Goal: Task Accomplishment & Management: Manage account settings

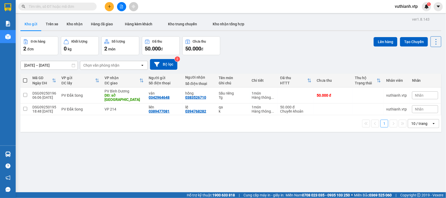
click at [36, 30] on div "Kho gửi Trên xe Kho nhận Hàng đã giao Hàng kèm khách Kho trung chuyển Kho nhận …" at bounding box center [230, 25] width 421 height 14
click at [407, 97] on button at bounding box center [410, 95] width 7 height 9
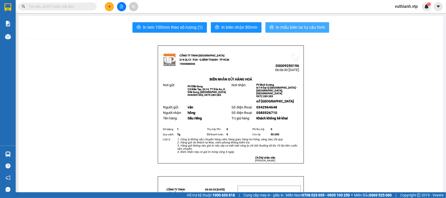
click at [316, 24] on span "In mẫu biên lai tự cấu hình" at bounding box center [300, 27] width 49 height 7
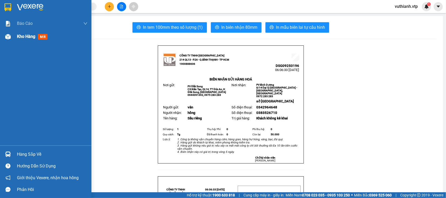
click at [8, 40] on div at bounding box center [7, 36] width 9 height 9
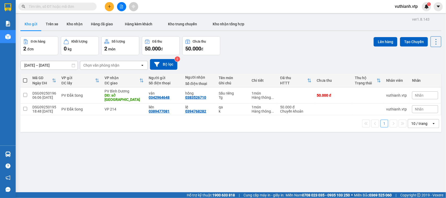
click at [25, 79] on span at bounding box center [25, 80] width 4 height 4
click at [25, 78] on input "checkbox" at bounding box center [25, 78] width 0 height 0
checkbox input "true"
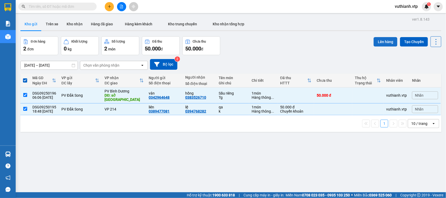
click at [382, 38] on button "Lên hàng" at bounding box center [385, 41] width 24 height 9
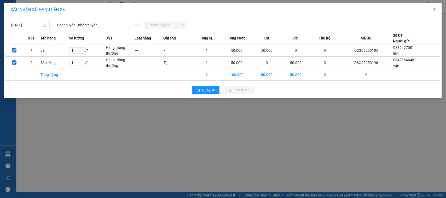
click at [117, 23] on span "Chọn tuyến - nhóm tuyến" at bounding box center [97, 25] width 81 height 8
click at [114, 24] on span "Chọn tuyến - nhóm tuyến" at bounding box center [97, 25] width 81 height 8
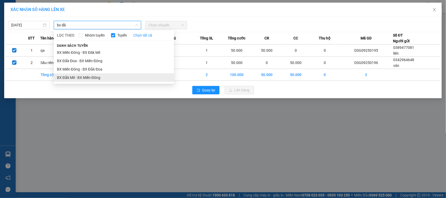
type input "bx đă"
click at [75, 78] on li "BX Đắk Mil - BX Miền Đông" at bounding box center [114, 77] width 120 height 8
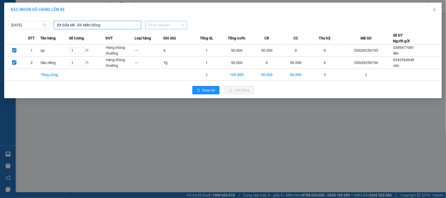
click at [170, 25] on span "Chọn chuyến" at bounding box center [165, 25] width 35 height 8
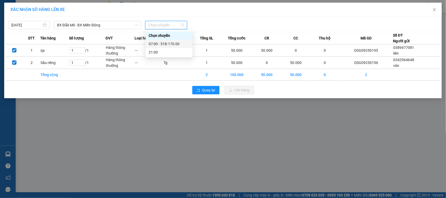
click at [175, 41] on div "07:00 - 51B-170.00" at bounding box center [169, 44] width 41 height 6
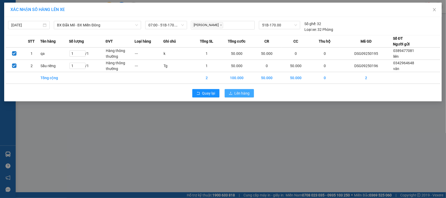
click at [247, 95] on span "Lên hàng" at bounding box center [242, 93] width 15 height 6
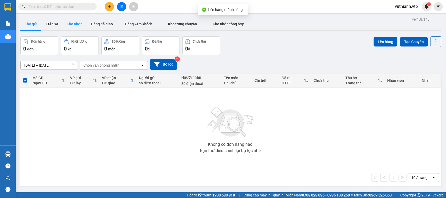
click at [74, 22] on button "Kho nhận" at bounding box center [74, 24] width 24 height 13
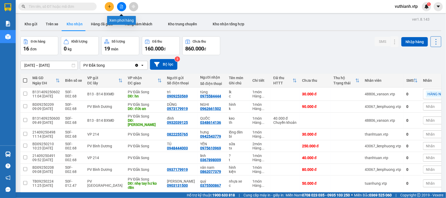
click at [119, 7] on button at bounding box center [121, 6] width 9 height 9
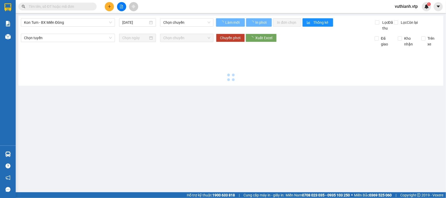
type input "[DATE]"
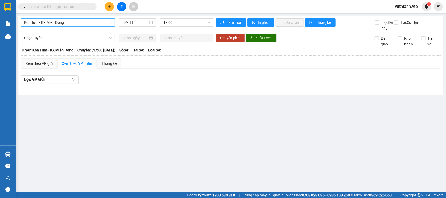
click at [101, 20] on span "Kon Tum - BX Miền Đông" at bounding box center [68, 23] width 88 height 8
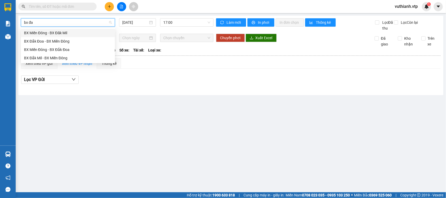
type input "bx đă"
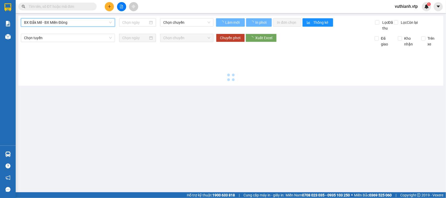
type input "[DATE]"
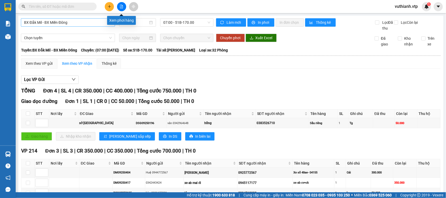
click at [120, 5] on icon "file-add" at bounding box center [122, 7] width 4 height 4
click at [140, 22] on input "[DATE]" at bounding box center [135, 23] width 26 height 6
click at [94, 18] on div "BX Đắk Mil - BX Miền Đông [DATE] 07:00 - 51B-170.00 Làm mới In phơi In đơn chọn…" at bounding box center [230, 119] width 425 height 207
click at [172, 19] on span "07:00 - 51B-170.00" at bounding box center [186, 23] width 47 height 8
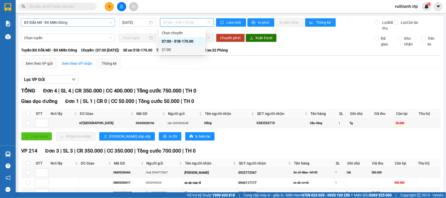
click at [173, 49] on div "21:00" at bounding box center [182, 50] width 41 height 6
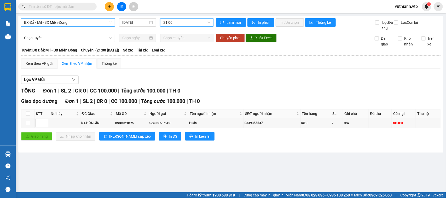
click at [99, 20] on span "BX Đắk Mil - BX Miền Đông" at bounding box center [68, 23] width 88 height 8
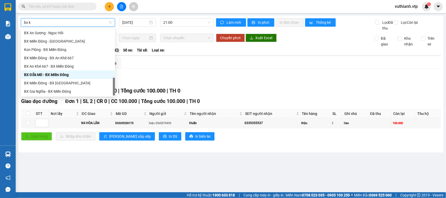
scroll to position [10, 0]
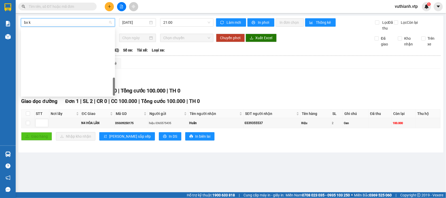
type input "bx kr"
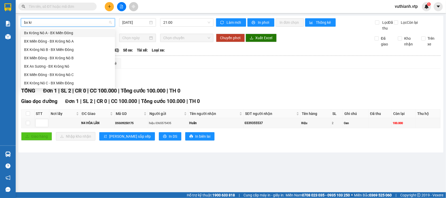
scroll to position [0, 0]
click at [77, 33] on div "Bx Krông Nô A - BX Miền Đông" at bounding box center [68, 33] width 88 height 6
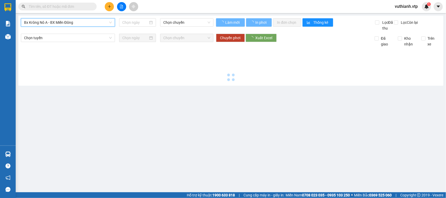
type input "[DATE]"
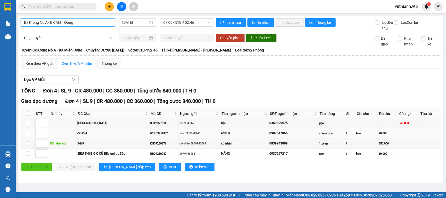
click at [27, 135] on input "checkbox" at bounding box center [28, 133] width 4 height 4
checkbox input "true"
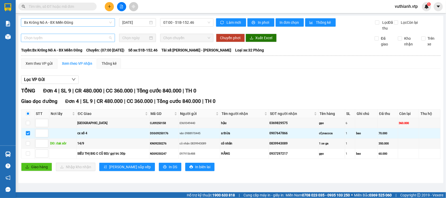
click at [77, 38] on span "Chọn tuyến" at bounding box center [68, 38] width 88 height 8
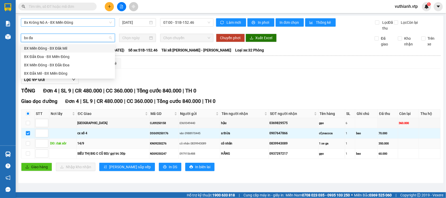
type input "bx đă"
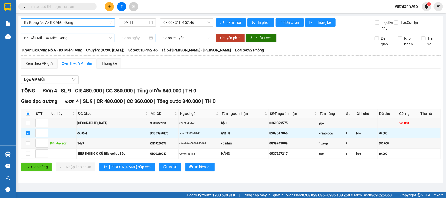
click at [150, 39] on div at bounding box center [137, 38] width 31 height 6
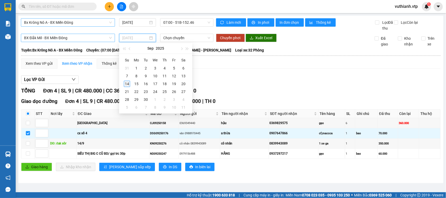
type input "[DATE]"
click at [125, 84] on div "14" at bounding box center [127, 84] width 6 height 6
type input "[DATE]"
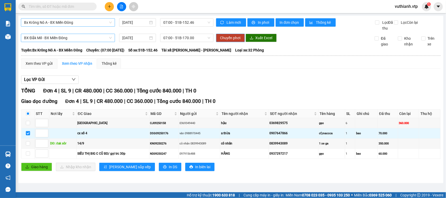
click at [241, 36] on button "Chuyển phơi" at bounding box center [230, 38] width 29 height 8
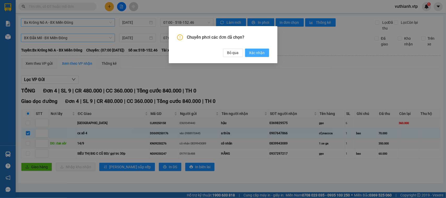
click at [258, 51] on span "Xác nhận" at bounding box center [257, 53] width 16 height 6
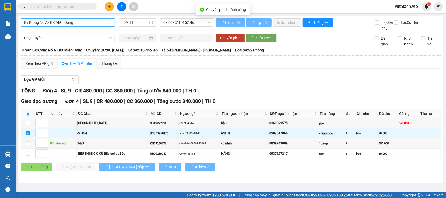
checkbox input "false"
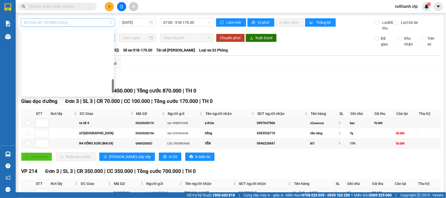
click at [87, 21] on span "BX Đắk Mil - BX Miền Đông" at bounding box center [68, 23] width 88 height 8
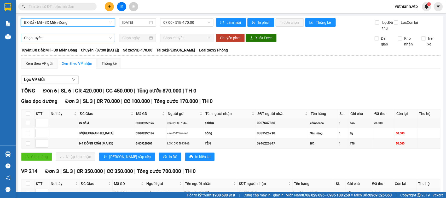
click at [87, 21] on span "BX Đắk Mil - BX Miền Đông" at bounding box center [68, 23] width 88 height 8
click at [191, 21] on span "07:00 - 51B-170.00" at bounding box center [186, 23] width 47 height 8
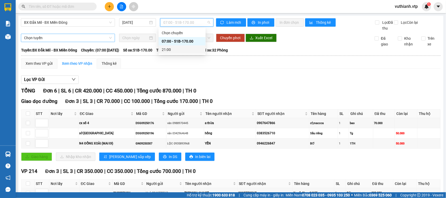
click at [193, 48] on div "21:00" at bounding box center [182, 50] width 41 height 6
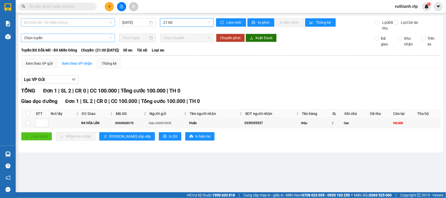
click at [81, 22] on span "BX Đắk Mil - BX Miền Đông" at bounding box center [68, 23] width 88 height 8
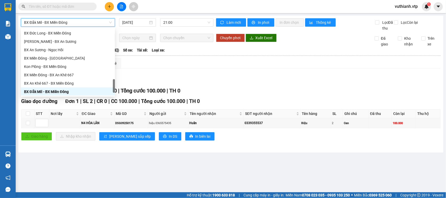
click at [81, 22] on span "BX Đắk Mil - BX Miền Đông" at bounding box center [68, 23] width 88 height 8
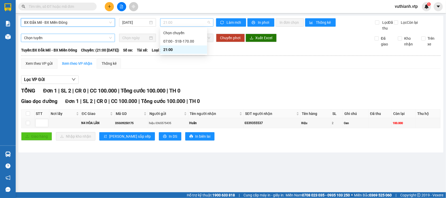
click at [165, 20] on span "21:00" at bounding box center [186, 23] width 47 height 8
click at [170, 41] on div "07:00 - 51B-170.00" at bounding box center [183, 41] width 41 height 6
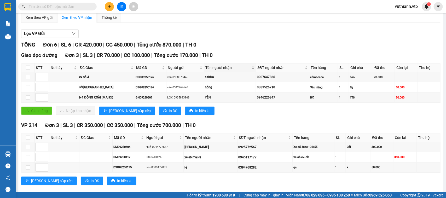
scroll to position [61, 0]
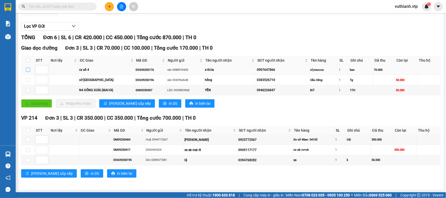
click at [28, 68] on input "checkbox" at bounding box center [28, 70] width 4 height 4
checkbox input "true"
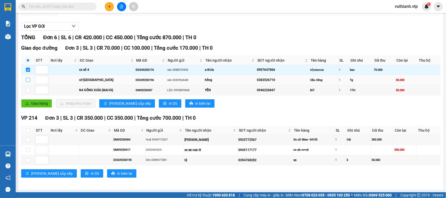
click at [28, 79] on input "checkbox" at bounding box center [28, 80] width 4 height 4
checkbox input "true"
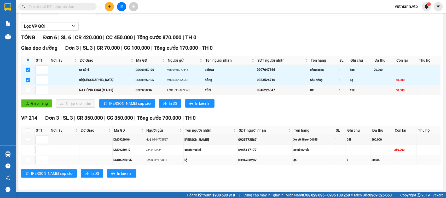
click at [30, 161] on input "checkbox" at bounding box center [28, 160] width 4 height 4
checkbox input "true"
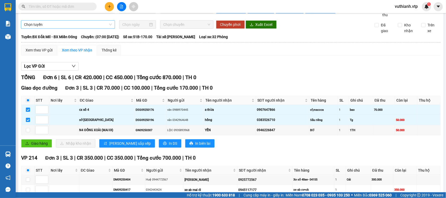
scroll to position [0, 0]
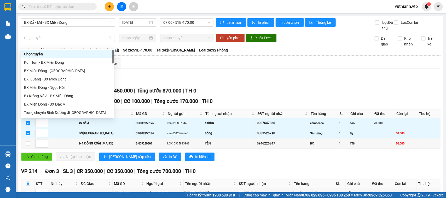
click at [65, 42] on span "Chọn tuyến" at bounding box center [68, 38] width 88 height 8
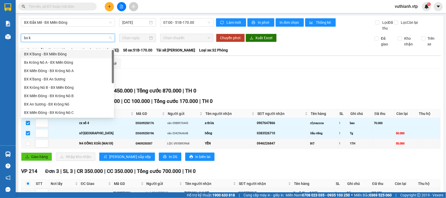
type input "bx kr"
click at [55, 53] on div "Bx Krông Nô A - BX Miền Đông" at bounding box center [67, 54] width 87 height 6
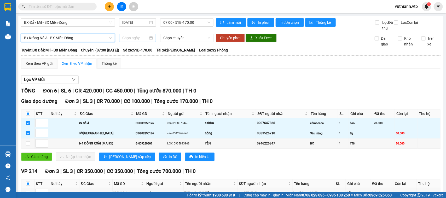
click at [146, 41] on input at bounding box center [135, 38] width 26 height 6
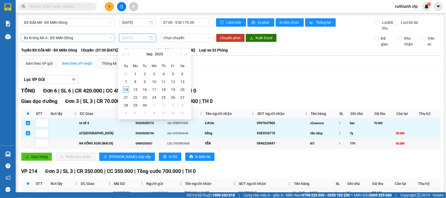
type input "[DATE]"
click at [126, 91] on div "14" at bounding box center [126, 89] width 6 height 6
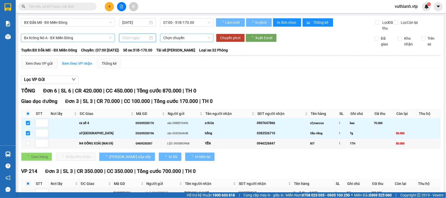
type input "[DATE]"
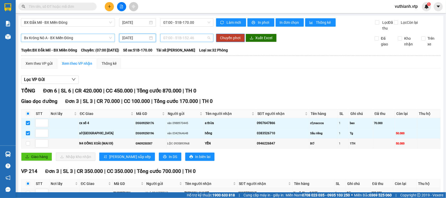
click at [187, 42] on span "07:00 - 51B-152.46" at bounding box center [186, 38] width 47 height 8
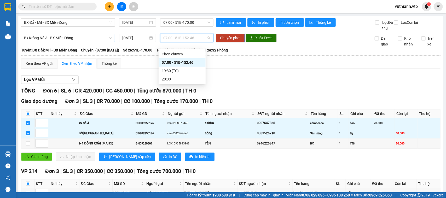
click at [186, 61] on div "07:00 - 51B-152.46" at bounding box center [182, 63] width 41 height 6
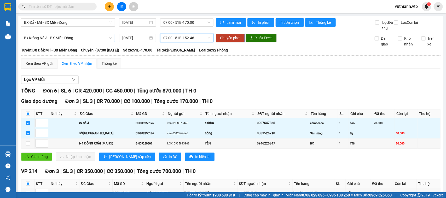
click at [236, 41] on span "Chuyển phơi" at bounding box center [230, 38] width 20 height 6
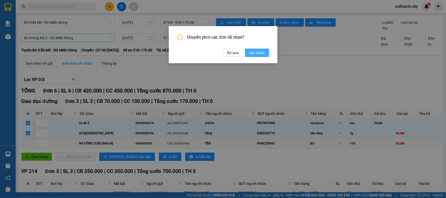
click at [256, 55] on span "Xác nhận" at bounding box center [257, 53] width 16 height 6
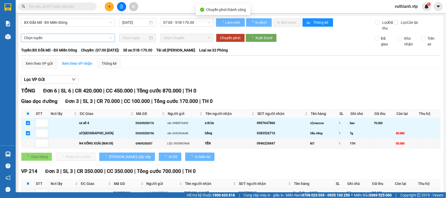
checkbox input "false"
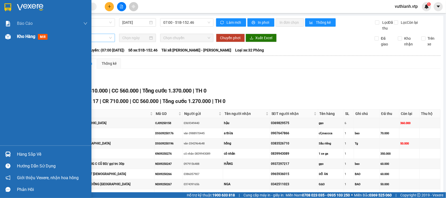
click at [9, 34] on img at bounding box center [7, 36] width 5 height 5
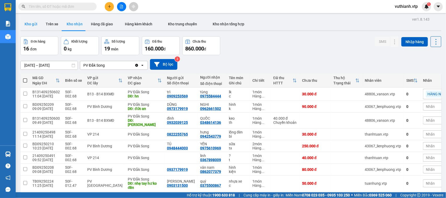
click at [29, 24] on button "Kho gửi" at bounding box center [30, 24] width 21 height 13
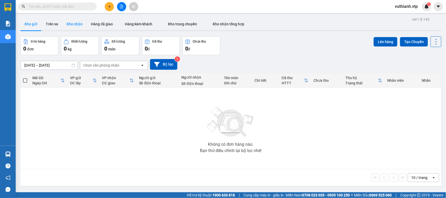
click at [78, 24] on button "Kho nhận" at bounding box center [74, 24] width 24 height 13
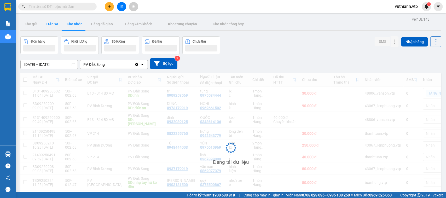
click at [49, 25] on button "Trên xe" at bounding box center [52, 24] width 21 height 13
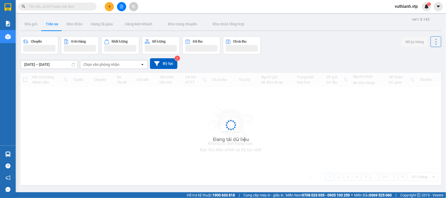
click at [127, 66] on div "Chọn văn phòng nhận" at bounding box center [110, 64] width 60 height 8
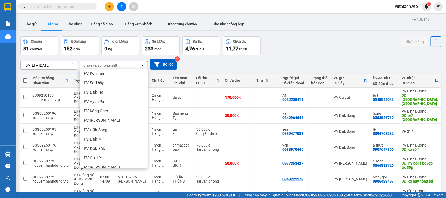
scroll to position [55, 0]
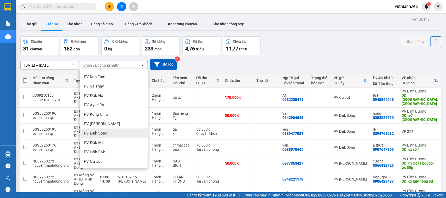
click at [128, 130] on div "PV Đắk Song" at bounding box center [114, 133] width 68 height 9
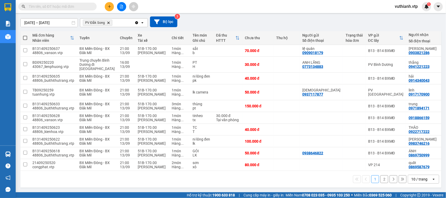
scroll to position [53, 0]
click at [24, 36] on span at bounding box center [25, 38] width 4 height 4
click at [25, 35] on input "checkbox" at bounding box center [25, 35] width 0 height 0
checkbox input "true"
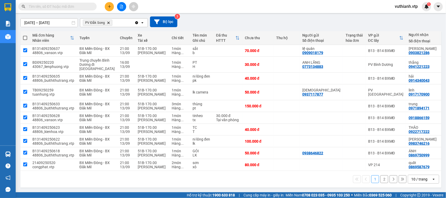
checkbox input "true"
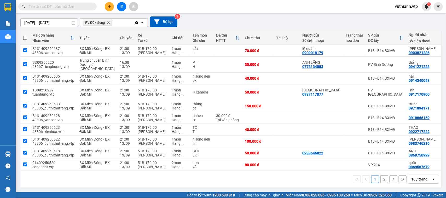
checkbox input "true"
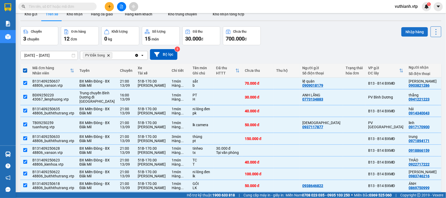
scroll to position [0, 0]
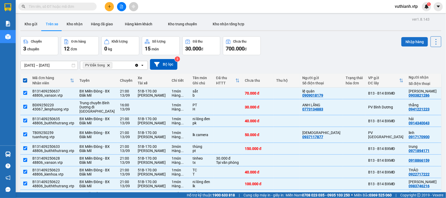
click at [401, 41] on button "Nhập hàng" at bounding box center [414, 41] width 27 height 9
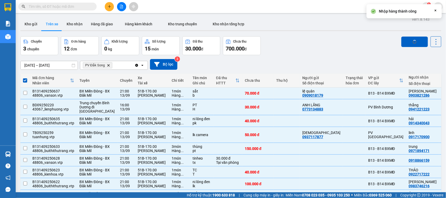
checkbox input "false"
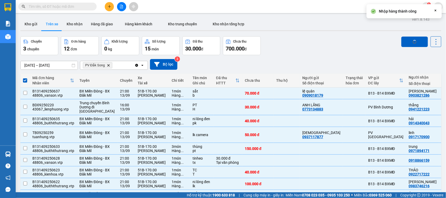
checkbox input "false"
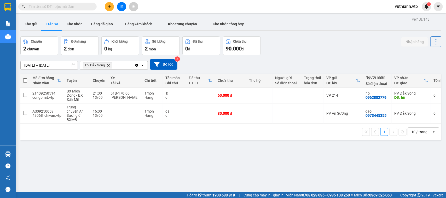
click at [24, 80] on span at bounding box center [25, 80] width 4 height 4
click at [25, 78] on input "checkbox" at bounding box center [25, 78] width 0 height 0
checkbox input "true"
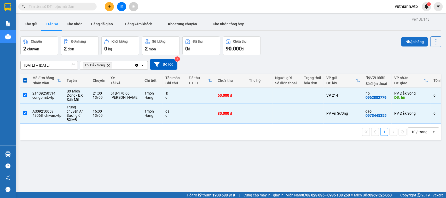
click at [409, 41] on button "Nhập hàng" at bounding box center [414, 41] width 27 height 9
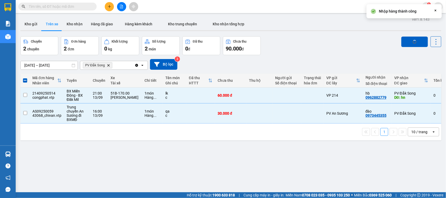
checkbox input "false"
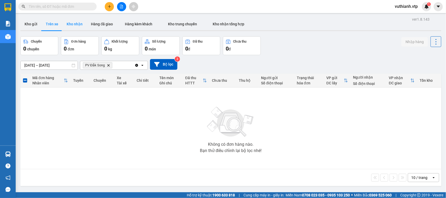
click at [76, 26] on button "Kho nhận" at bounding box center [74, 24] width 24 height 13
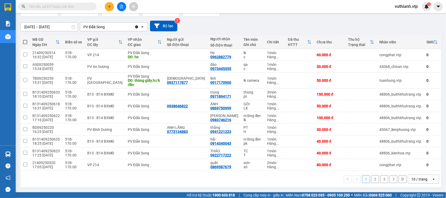
scroll to position [34, 0]
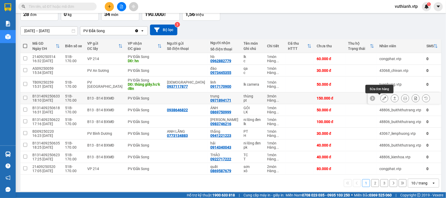
click at [382, 97] on icon at bounding box center [384, 98] width 4 height 4
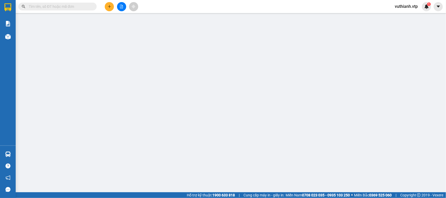
type input "0971894171"
type input "trung"
type input "150.000"
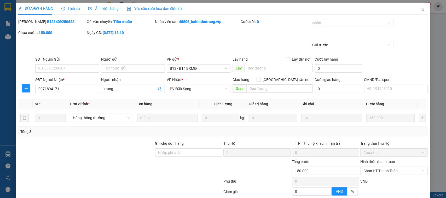
type input "7.500"
click at [421, 10] on icon "close" at bounding box center [423, 10] width 4 height 4
click at [418, 10] on div "vuthianh.vtp 1" at bounding box center [410, 6] width 40 height 9
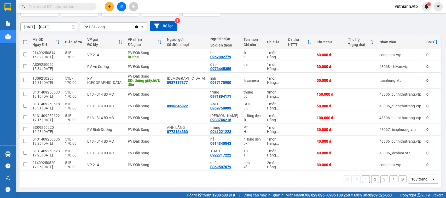
scroll to position [40, 0]
click at [110, 7] on icon "plus" at bounding box center [109, 6] width 3 height 0
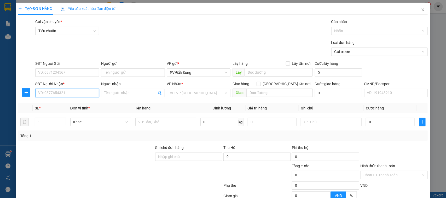
click at [85, 92] on input "SĐT Người Nhận *" at bounding box center [67, 93] width 64 height 8
type input "0932158360"
click at [108, 89] on span at bounding box center [133, 93] width 64 height 8
type input "t"
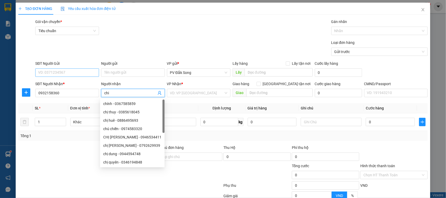
type input "chi"
click at [77, 73] on input "SĐT Người Gửi" at bounding box center [67, 72] width 64 height 8
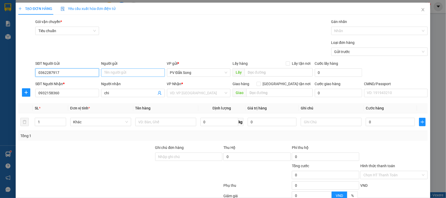
type input "0362287917"
click at [126, 70] on input "Người gửi" at bounding box center [133, 72] width 64 height 8
type input "chú khang"
click at [194, 92] on input "search" at bounding box center [197, 93] width 54 height 8
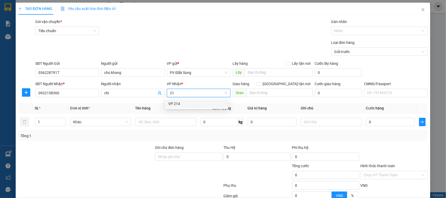
type input "214"
click at [190, 101] on div "VP 214" at bounding box center [196, 104] width 57 height 6
click at [172, 125] on input "text" at bounding box center [167, 122] width 60 height 8
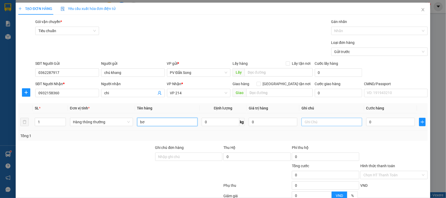
type input "bơ"
click at [314, 120] on input "text" at bounding box center [331, 122] width 60 height 8
type input "bao"
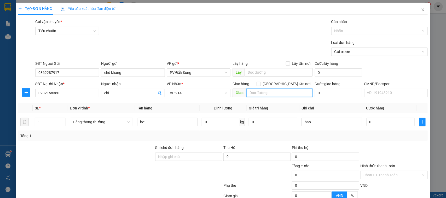
click at [253, 94] on input "text" at bounding box center [279, 93] width 66 height 8
type input "tối đi"
click at [389, 124] on input "0" at bounding box center [390, 122] width 49 height 8
type input "005"
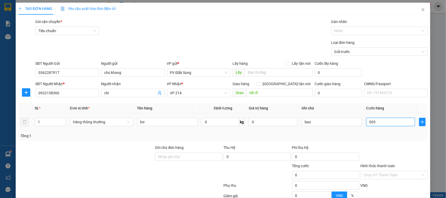
type input "5"
type input "0.050"
type input "50"
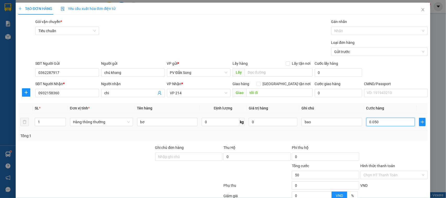
type input "00.500"
type input "500"
type input "0.005.000"
type input "5.000"
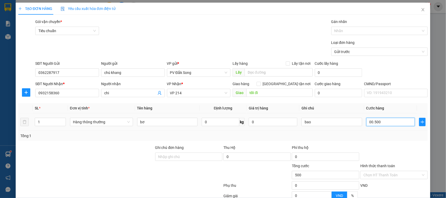
type input "5.000"
type input "000.050.000"
type input "50.000"
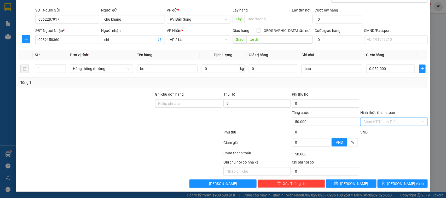
click at [398, 123] on input "Hình thức thanh toán" at bounding box center [391, 122] width 57 height 8
type input "50.000"
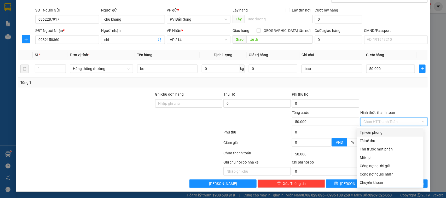
click at [398, 123] on input "Hình thức thanh toán" at bounding box center [391, 122] width 57 height 8
click at [407, 103] on div at bounding box center [394, 100] width 68 height 18
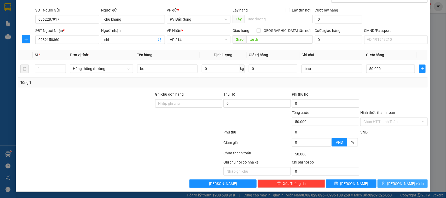
click at [410, 182] on button "[PERSON_NAME] và In" at bounding box center [402, 183] width 50 height 8
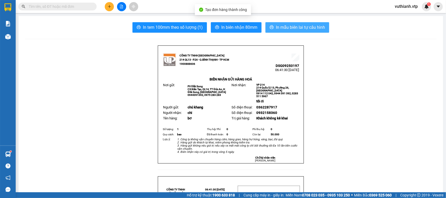
click at [299, 27] on span "In mẫu biên lai tự cấu hình" at bounding box center [300, 27] width 49 height 7
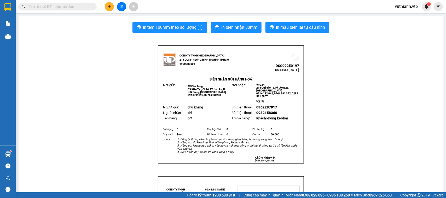
scroll to position [30, 0]
click at [122, 7] on icon "file-add" at bounding box center [122, 7] width 4 height 4
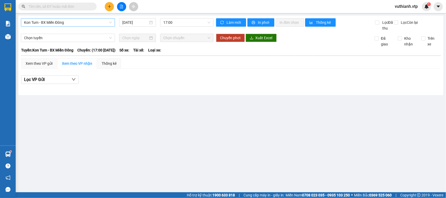
click at [91, 24] on span "Kon Tum - BX Miền Đông" at bounding box center [68, 23] width 88 height 8
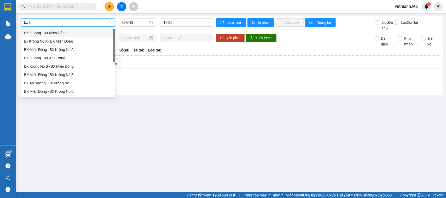
type input "bx kr"
click at [85, 33] on div "Bx Krông Nô A - BX Miền Đông" at bounding box center [68, 33] width 88 height 6
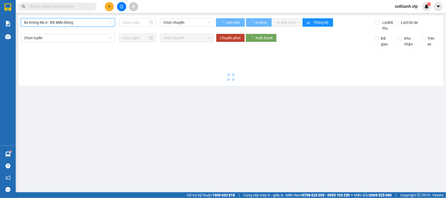
type input "[DATE]"
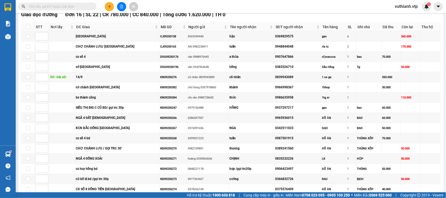
scroll to position [85, 0]
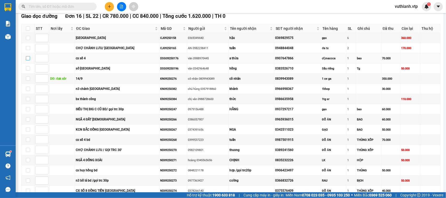
click at [29, 60] on input "checkbox" at bounding box center [28, 58] width 4 height 4
checkbox input "true"
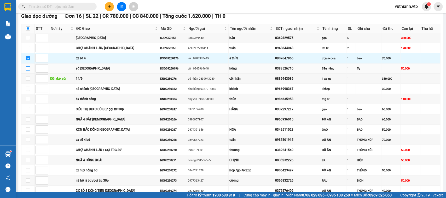
click at [27, 71] on label at bounding box center [28, 69] width 4 height 6
click at [27, 71] on input "checkbox" at bounding box center [28, 68] width 4 height 4
checkbox input "true"
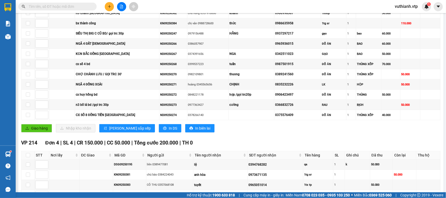
scroll to position [206, 0]
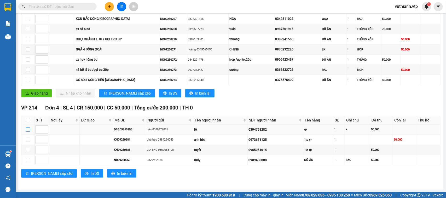
click at [29, 130] on input "checkbox" at bounding box center [28, 129] width 4 height 4
checkbox input "true"
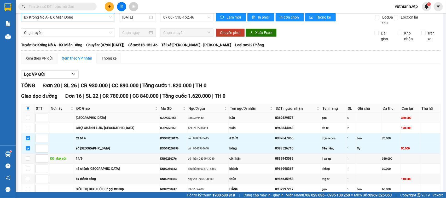
scroll to position [0, 0]
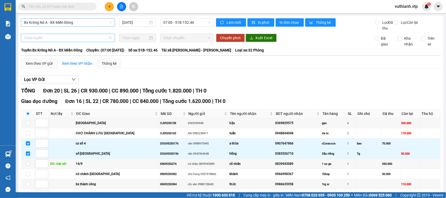
click at [69, 42] on span "Chọn tuyến" at bounding box center [68, 38] width 88 height 8
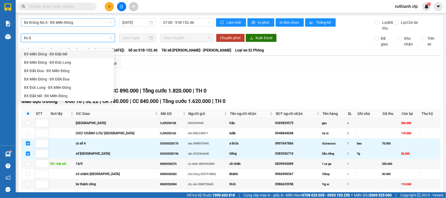
type input "bx đ"
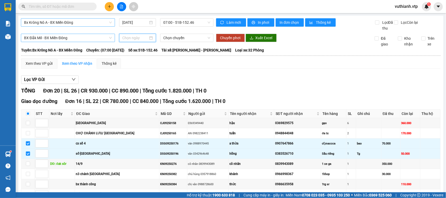
click at [133, 41] on input at bounding box center [135, 38] width 26 height 6
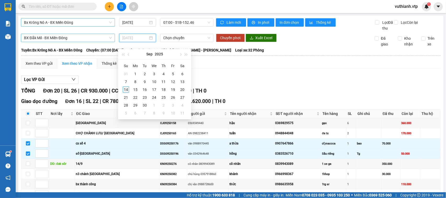
type input "[DATE]"
click at [128, 90] on div "14" at bounding box center [126, 89] width 6 height 6
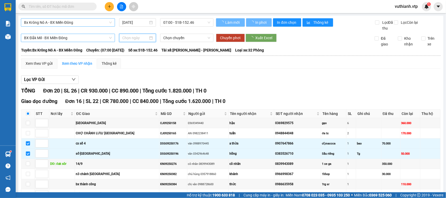
type input "[DATE]"
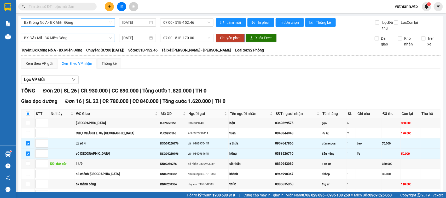
click at [227, 41] on span "Chuyển phơi" at bounding box center [230, 38] width 20 height 6
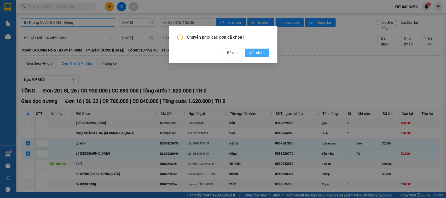
click at [255, 51] on span "Xác nhận" at bounding box center [257, 53] width 16 height 6
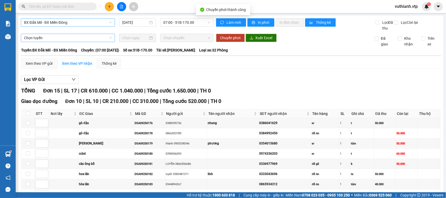
checkbox input "false"
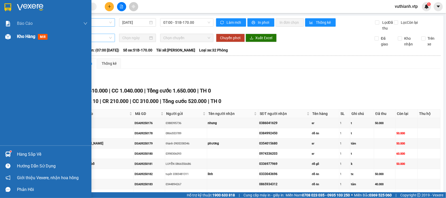
click at [14, 38] on div "Kho hàng mới" at bounding box center [45, 36] width 91 height 13
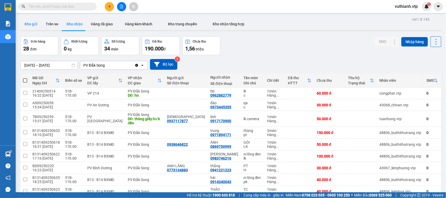
click at [36, 26] on button "Kho gửi" at bounding box center [30, 24] width 21 height 13
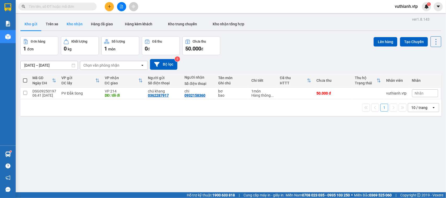
click at [72, 22] on button "Kho nhận" at bounding box center [74, 24] width 24 height 13
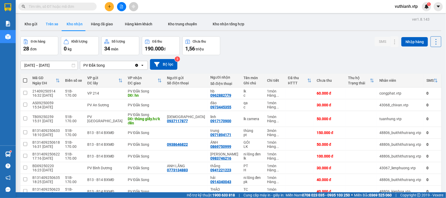
click at [52, 27] on button "Trên xe" at bounding box center [52, 24] width 21 height 13
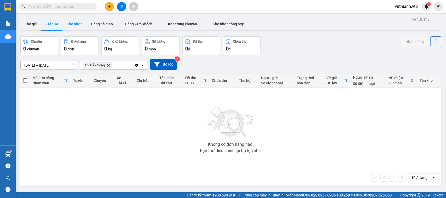
click at [75, 24] on button "Kho nhận" at bounding box center [74, 24] width 24 height 13
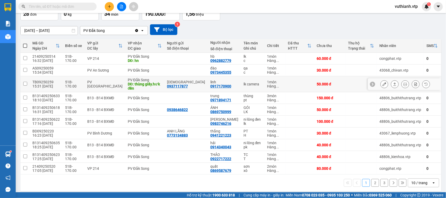
scroll to position [50, 0]
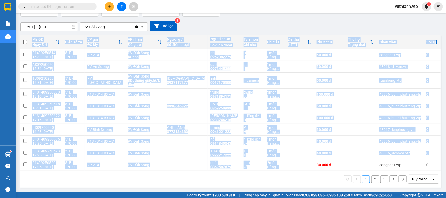
drag, startPoint x: 260, startPoint y: 168, endPoint x: 294, endPoint y: 171, distance: 34.0
click at [294, 171] on div "Mã GD Ngày ĐH Biển số xe VP gửi ĐC lấy VP nhận ĐC giao Người gửi Số điện thoại …" at bounding box center [230, 111] width 421 height 152
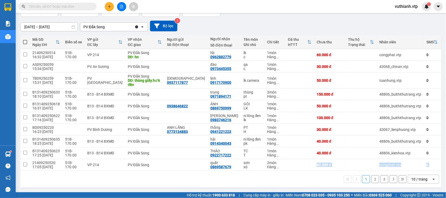
click at [303, 182] on div "1 2 3 10 / trang open" at bounding box center [230, 179] width 417 height 9
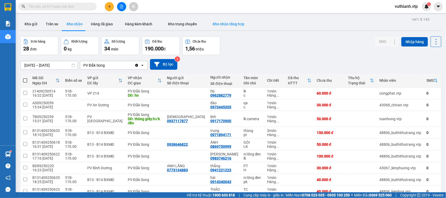
click at [218, 27] on button "Kho nhận tổng hợp" at bounding box center [228, 24] width 47 height 13
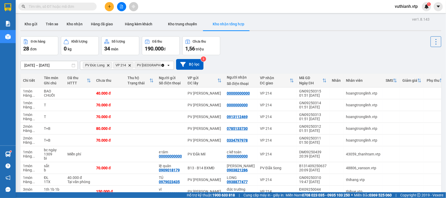
click at [109, 64] on icon "Delete" at bounding box center [108, 65] width 3 height 3
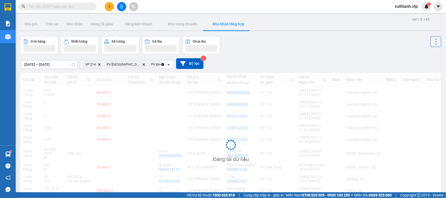
click at [142, 65] on icon "Delete" at bounding box center [143, 64] width 3 height 3
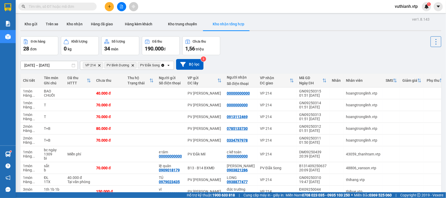
click at [162, 64] on icon "Clear all" at bounding box center [162, 65] width 3 height 3
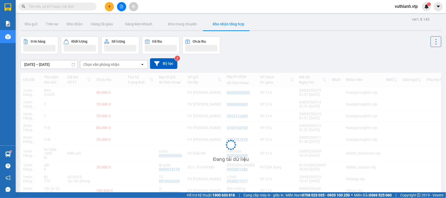
click at [111, 66] on div "Chọn văn phòng nhận" at bounding box center [101, 64] width 36 height 5
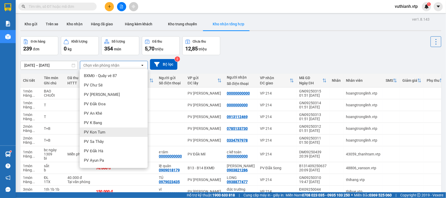
click at [120, 135] on div "PV Kon Tum" at bounding box center [114, 131] width 68 height 9
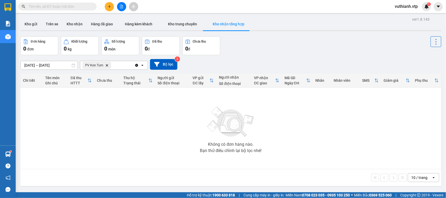
click at [57, 63] on input "[DATE] – [DATE]" at bounding box center [49, 65] width 57 height 8
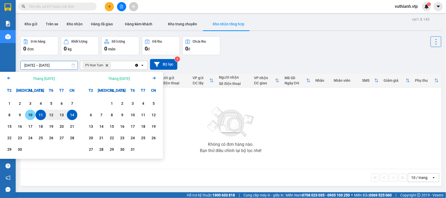
click at [27, 114] on div "10" at bounding box center [30, 115] width 7 height 6
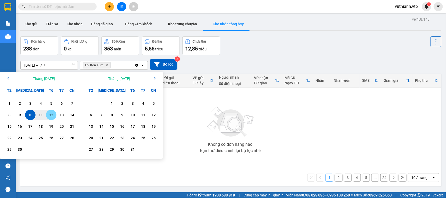
click at [51, 115] on div "12" at bounding box center [51, 115] width 7 height 6
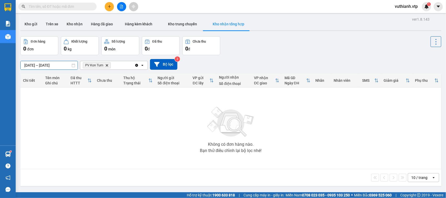
click at [35, 66] on input "[DATE] – [DATE]" at bounding box center [49, 65] width 57 height 8
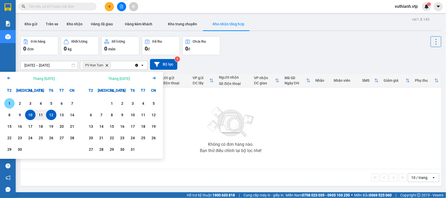
click at [11, 103] on div "1" at bounding box center [9, 103] width 7 height 6
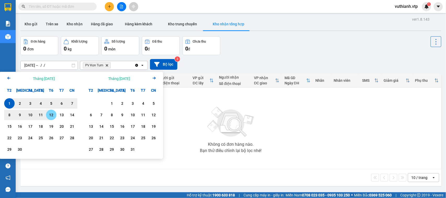
click at [52, 112] on div "12" at bounding box center [51, 115] width 7 height 6
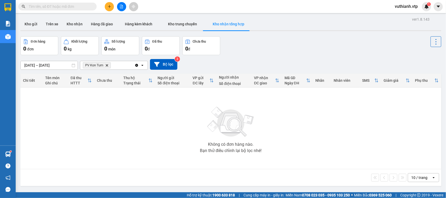
click at [118, 67] on div "PV Kon Tum Delete" at bounding box center [107, 65] width 54 height 8
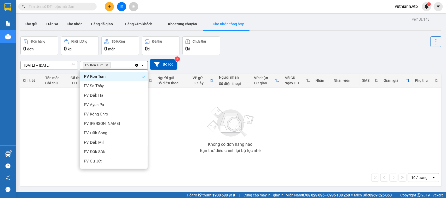
scroll to position [59, 0]
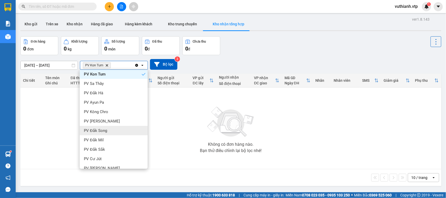
click at [101, 128] on span "PV Đắk Song" at bounding box center [95, 130] width 23 height 5
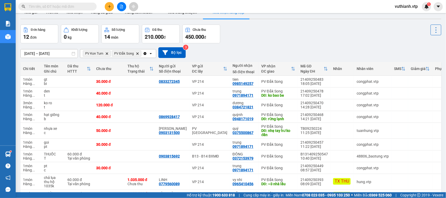
scroll to position [0, 0]
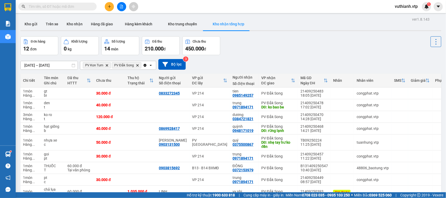
click at [108, 67] on icon "Delete" at bounding box center [106, 65] width 3 height 3
click at [109, 66] on icon "Delete" at bounding box center [108, 65] width 3 height 3
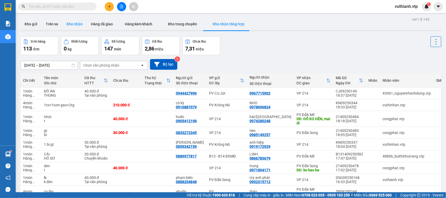
click at [74, 24] on button "Kho nhận" at bounding box center [74, 24] width 24 height 13
type input "[DATE] – [DATE]"
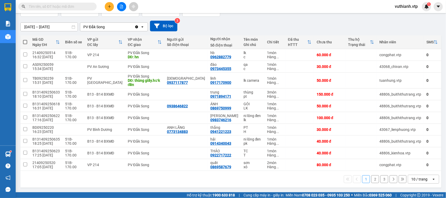
scroll to position [50, 0]
drag, startPoint x: 213, startPoint y: 165, endPoint x: 191, endPoint y: 167, distance: 22.4
click at [208, 167] on td "quất 0869587679" at bounding box center [224, 165] width 33 height 12
checkbox input "true"
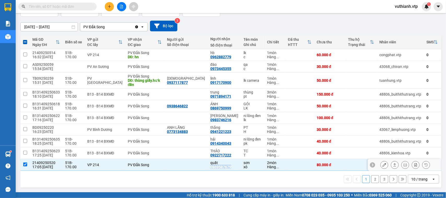
copy div "0869587679"
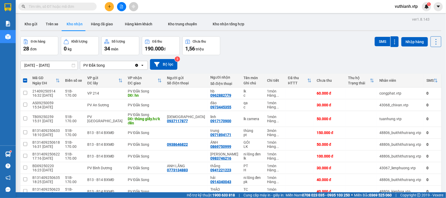
click at [82, 5] on input "text" at bounding box center [60, 7] width 62 height 6
paste input "0869587679"
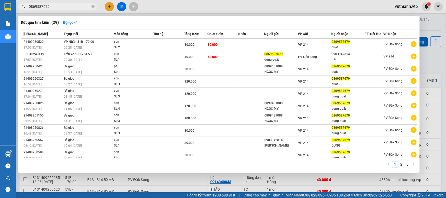
type input "0869587679"
click at [94, 6] on icon "close-circle" at bounding box center [92, 6] width 3 height 3
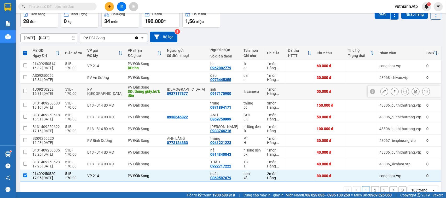
scroll to position [50, 0]
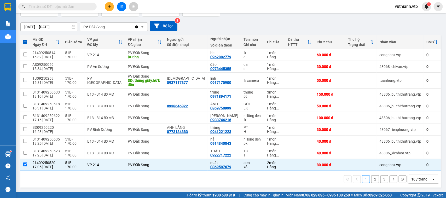
click at [372, 178] on button "2" at bounding box center [375, 179] width 8 height 8
checkbox input "false"
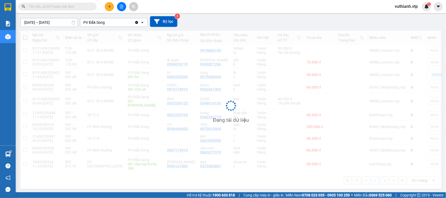
scroll to position [43, 0]
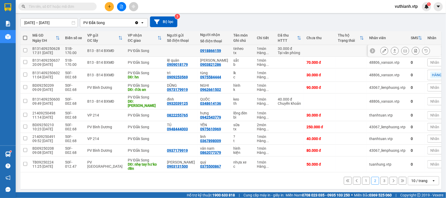
click at [393, 51] on icon at bounding box center [395, 51] width 4 height 4
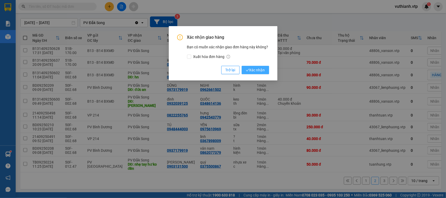
click at [266, 68] on button "Xác nhận" at bounding box center [255, 70] width 27 height 8
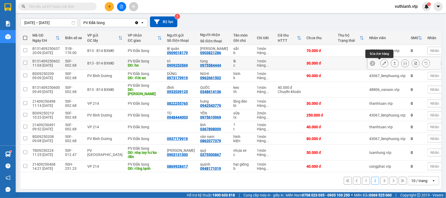
click at [381, 64] on button at bounding box center [384, 63] width 7 height 9
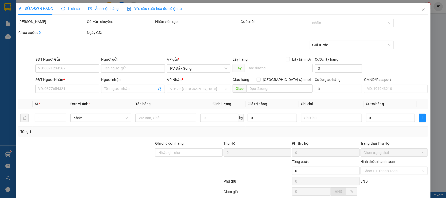
type input "1.500"
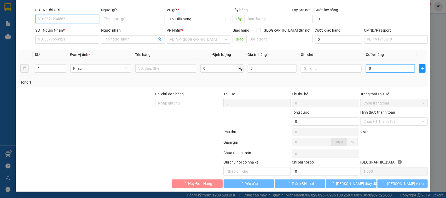
type input "0909253569"
type input "trì"
type input "0975584444"
type input "tùng"
type input "hn"
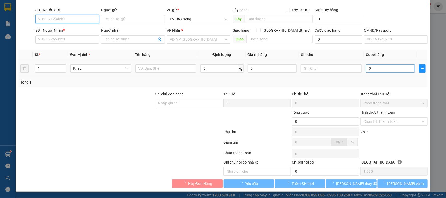
type input "30.000"
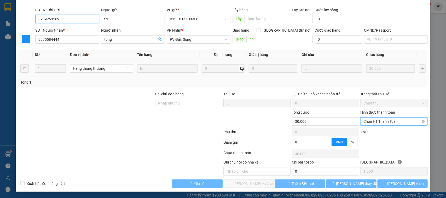
click at [368, 121] on span "Chọn HT Thanh Toán" at bounding box center [393, 122] width 61 height 8
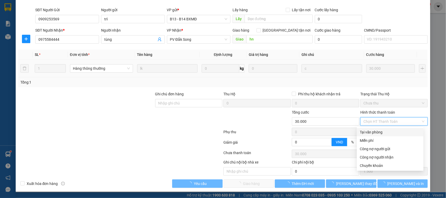
click at [370, 132] on div "Tại văn phòng" at bounding box center [390, 132] width 60 height 6
type input "0"
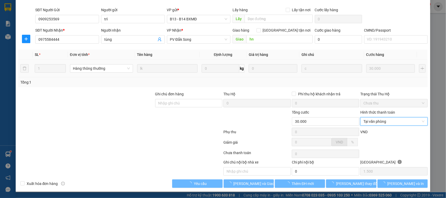
click at [257, 188] on div "SỬA ĐƠN HÀNG Lịch sử Ảnh kiện hàng Yêu cầu xuất hóa đơn điện tử Total Paid Fee …" at bounding box center [223, 72] width 415 height 238
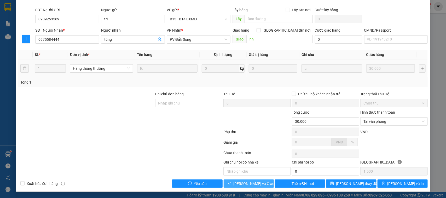
click at [257, 184] on span "[PERSON_NAME] và Giao hàng" at bounding box center [259, 184] width 50 height 6
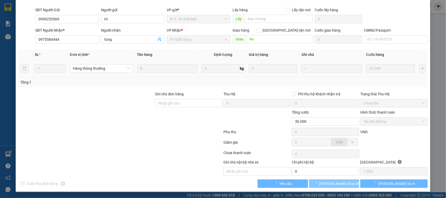
click at [337, 185] on span "[PERSON_NAME] thay đổi" at bounding box center [340, 184] width 42 height 6
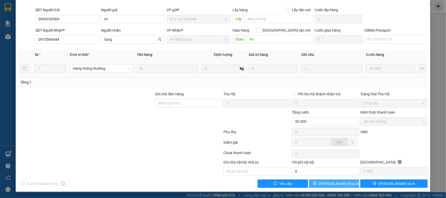
click at [337, 185] on span "[PERSON_NAME] thay đổi" at bounding box center [340, 184] width 42 height 6
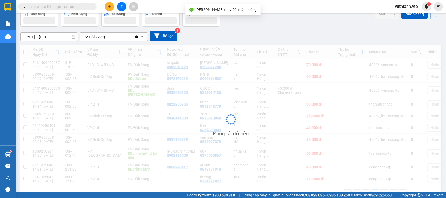
scroll to position [40, 0]
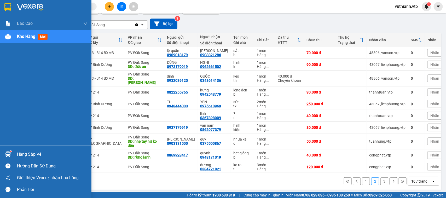
click at [7, 152] on img at bounding box center [7, 153] width 5 height 5
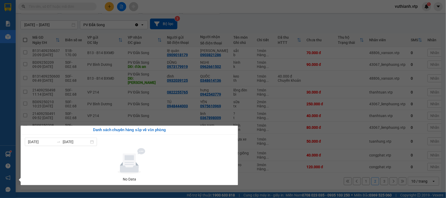
click at [161, 84] on section "Kết quả tìm kiếm ( 29 ) Bộ lọc Mã ĐH Trạng thái Món hàng Thu hộ Tổng cước Chưa …" at bounding box center [223, 99] width 446 height 198
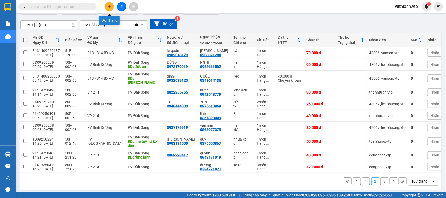
click at [108, 7] on icon "plus" at bounding box center [110, 7] width 4 height 4
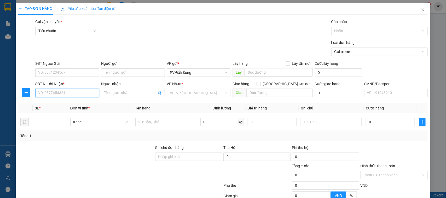
click at [64, 92] on input "SĐT Người Nhận *" at bounding box center [67, 93] width 64 height 8
type input "0835614748"
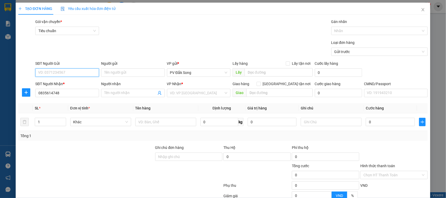
click at [50, 71] on input "SĐT Người Gửi" at bounding box center [67, 72] width 64 height 8
click at [118, 93] on input "Người nhận" at bounding box center [130, 93] width 52 height 6
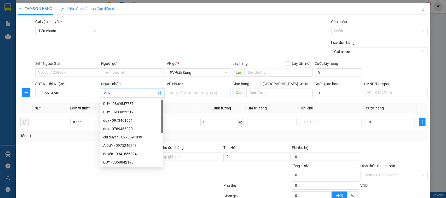
type input "duy"
click at [187, 93] on input "search" at bounding box center [197, 93] width 54 height 8
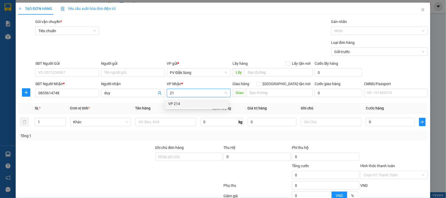
type input "214"
click at [188, 101] on div "VP 214" at bounding box center [196, 104] width 57 height 6
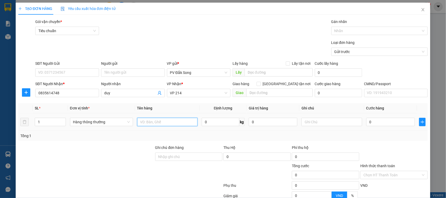
click at [173, 123] on input "text" at bounding box center [167, 122] width 60 height 8
type input "đông lạnh"
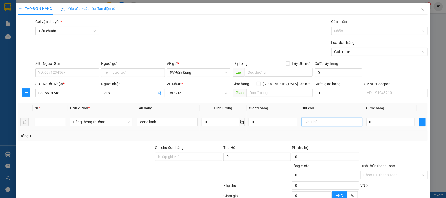
click at [311, 121] on input "text" at bounding box center [331, 122] width 60 height 8
type input "tx"
click at [369, 123] on input "0" at bounding box center [390, 122] width 49 height 8
type input "003"
type input "3"
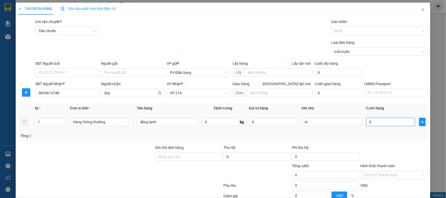
type input "3"
type input "0.030"
type input "30"
type input "00.300"
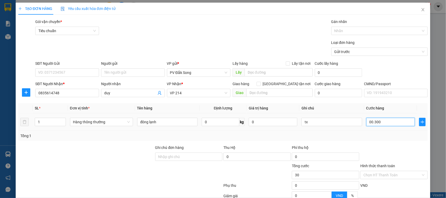
type input "300"
type input "0.003.000"
type input "3.000"
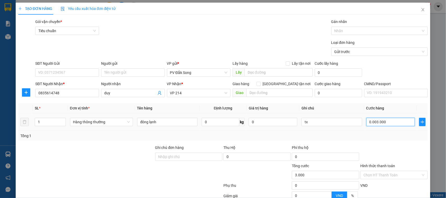
type input "000.030.000"
type input "30.000"
click at [393, 173] on input "Hình thức thanh toán" at bounding box center [391, 175] width 57 height 8
type input "30.000"
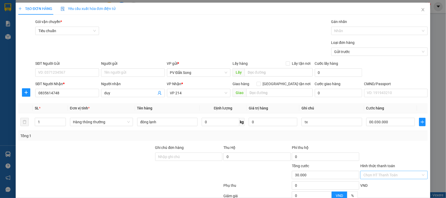
type input "30.000"
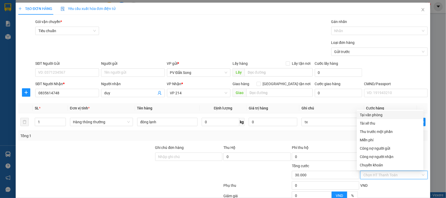
click at [376, 114] on div "Tại văn phòng" at bounding box center [390, 115] width 60 height 6
type input "0"
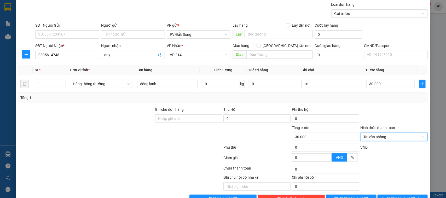
scroll to position [54, 0]
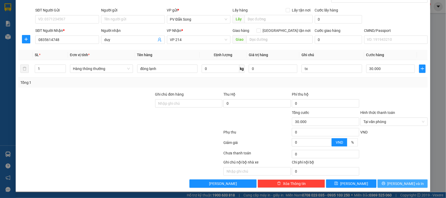
click at [404, 183] on span "[PERSON_NAME] và In" at bounding box center [405, 184] width 37 height 6
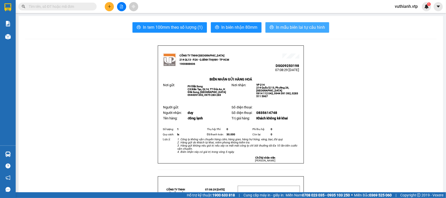
click at [310, 26] on span "In mẫu biên lai tự cấu hình" at bounding box center [300, 27] width 49 height 7
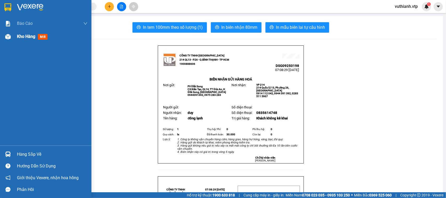
click at [17, 37] on span "Kho hàng" at bounding box center [26, 36] width 18 height 5
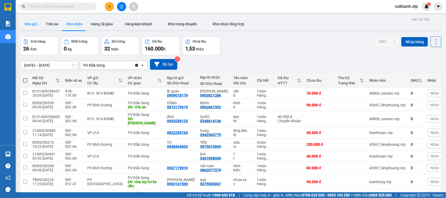
click at [32, 23] on button "Kho gửi" at bounding box center [30, 24] width 21 height 13
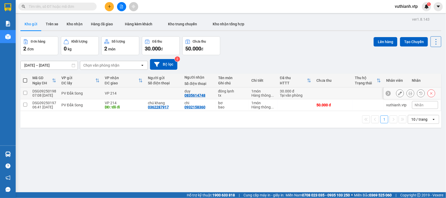
click at [25, 94] on input "checkbox" at bounding box center [25, 93] width 4 height 4
checkbox input "true"
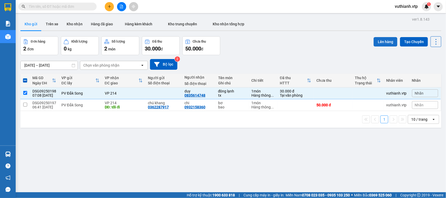
click at [381, 42] on button "Lên hàng" at bounding box center [385, 41] width 24 height 9
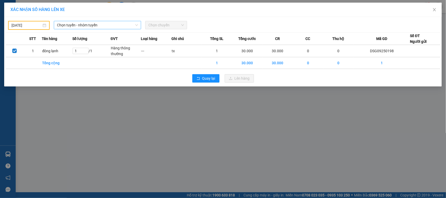
click at [106, 24] on span "Chọn tuyến - nhóm tuyến" at bounding box center [97, 25] width 81 height 8
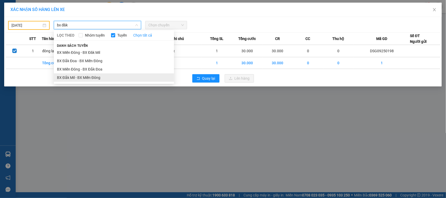
type input "bx đăk"
click at [98, 80] on li "BX Đắk Mil - BX Miền Đông" at bounding box center [114, 77] width 120 height 8
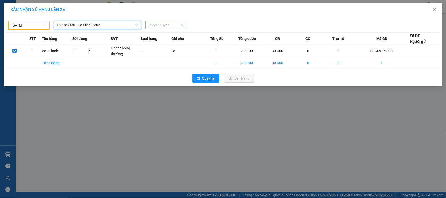
click at [165, 25] on span "Chọn chuyến" at bounding box center [165, 25] width 35 height 8
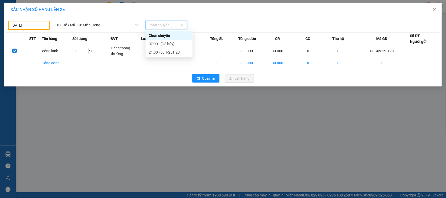
drag, startPoint x: 166, startPoint y: 50, endPoint x: 213, endPoint y: 13, distance: 59.5
click at [213, 13] on body "Kết quả tìm kiếm ( 29 ) Bộ lọc Mã ĐH Trạng thái Món hàng Thu hộ Tổng cước Chưa …" at bounding box center [223, 99] width 446 height 198
click at [33, 25] on input "[DATE]" at bounding box center [26, 25] width 30 height 6
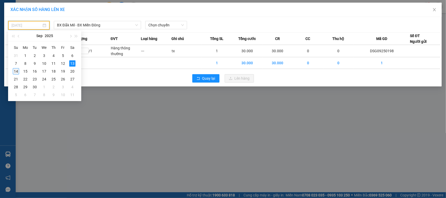
click at [16, 68] on div "14" at bounding box center [16, 71] width 6 height 6
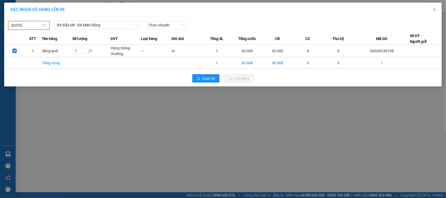
type input "[DATE]"
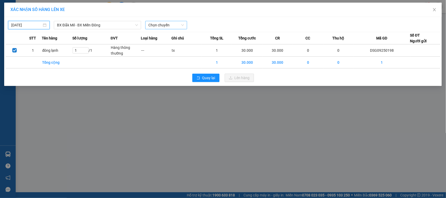
click at [167, 26] on span "Chọn chuyến" at bounding box center [165, 25] width 35 height 8
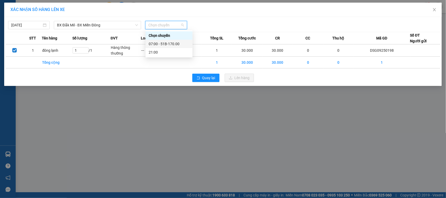
click at [170, 43] on div "07:00 - 51B-170.00" at bounding box center [169, 44] width 41 height 6
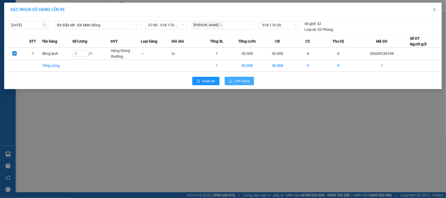
click at [233, 81] on button "Lên hàng" at bounding box center [239, 81] width 29 height 8
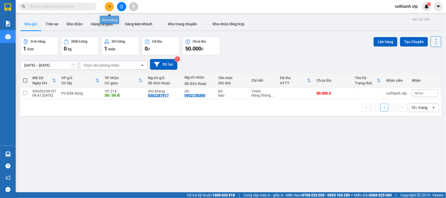
click at [111, 8] on button at bounding box center [109, 6] width 9 height 9
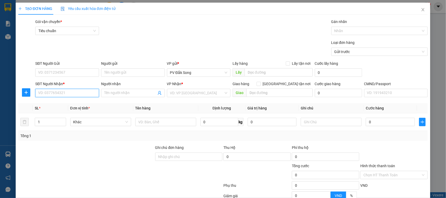
click at [62, 95] on input "SĐT Người Nhận *" at bounding box center [67, 93] width 64 height 8
type input "0976135530"
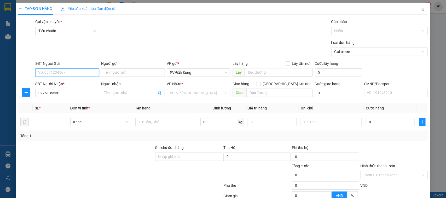
click at [74, 73] on input "SĐT Người Gửi" at bounding box center [67, 72] width 64 height 8
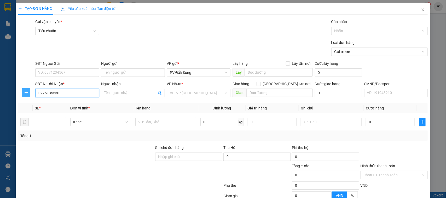
drag, startPoint x: 71, startPoint y: 92, endPoint x: 27, endPoint y: 96, distance: 44.6
click at [27, 96] on div "SĐT Người Nhận * 0976135530 0976135530 Người nhận Tên người nhận VP Nhận * VD: …" at bounding box center [223, 90] width 411 height 18
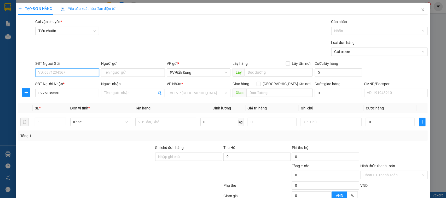
click at [62, 71] on input "SĐT Người Gửi" at bounding box center [67, 72] width 64 height 8
paste input "0976135530"
type input "0976135530"
click at [107, 73] on input "Người gửi" at bounding box center [133, 72] width 64 height 8
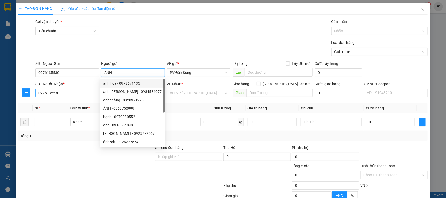
type input "ANH"
click at [79, 96] on input "0976135530" at bounding box center [67, 93] width 64 height 8
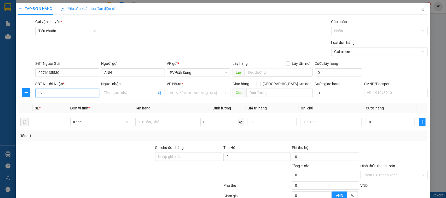
type input "0"
type input "0981441423"
click at [131, 97] on span at bounding box center [133, 93] width 64 height 8
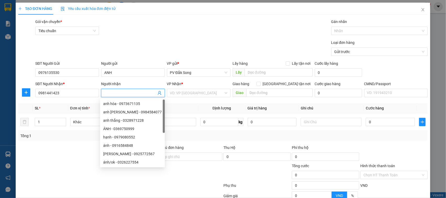
click at [131, 93] on input "Người nhận" at bounding box center [130, 93] width 52 height 6
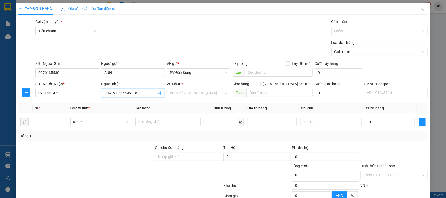
click at [184, 89] on div "VD: VP [GEOGRAPHIC_DATA]" at bounding box center [199, 93] width 64 height 8
type input "PHÁP/ 0334696718"
type input "21"
click at [183, 106] on div "VP 214" at bounding box center [196, 104] width 57 height 6
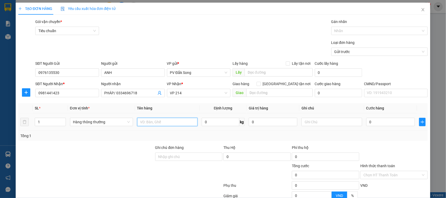
click at [177, 124] on input "text" at bounding box center [167, 122] width 60 height 8
type input "SẦU RIÊNG"
click at [322, 126] on input "text" at bounding box center [331, 122] width 60 height 8
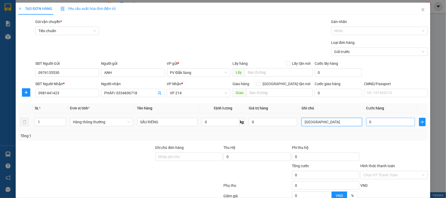
type input "[GEOGRAPHIC_DATA]"
click at [381, 123] on input "0" at bounding box center [390, 122] width 49 height 8
type input "004"
type input "4"
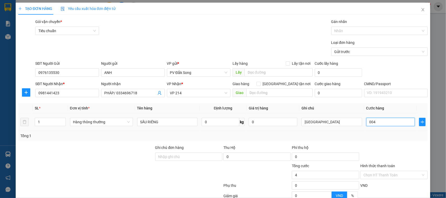
type input "0.040"
type input "40"
type input "00.400"
type input "400"
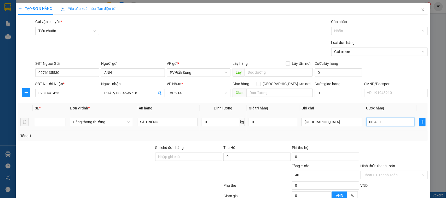
type input "400"
type input "0.004.000"
type input "4.000"
type input "000.040.000"
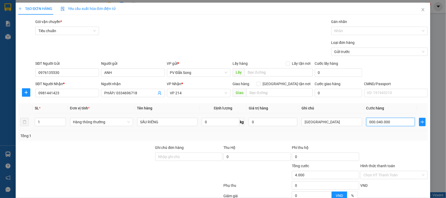
type input "40.000"
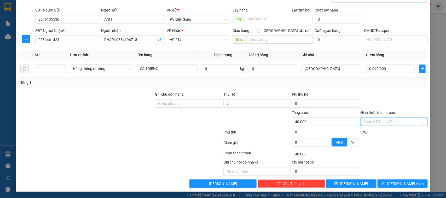
click at [402, 122] on input "Hình thức thanh toán" at bounding box center [391, 122] width 57 height 8
type input "40.000"
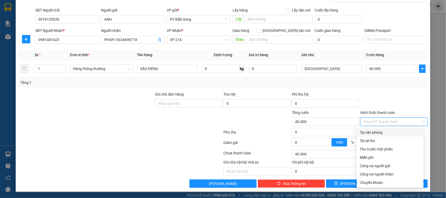
click at [394, 133] on div "Tại văn phòng" at bounding box center [390, 133] width 60 height 6
type input "0"
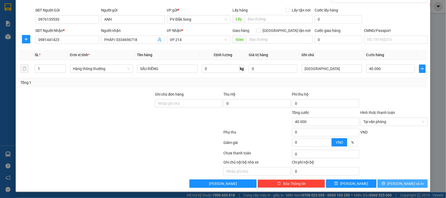
click at [398, 186] on span "[PERSON_NAME] và In" at bounding box center [405, 184] width 37 height 6
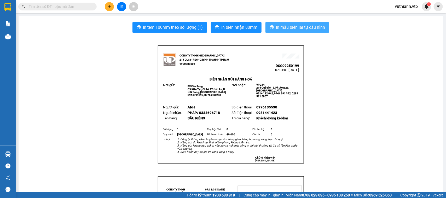
click at [302, 29] on span "In mẫu biên lai tự cấu hình" at bounding box center [300, 27] width 49 height 7
click at [108, 7] on icon "plus" at bounding box center [110, 7] width 4 height 4
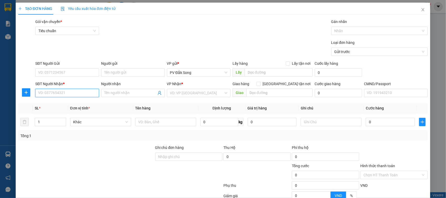
click at [64, 93] on input "SĐT Người Nhận *" at bounding box center [67, 93] width 64 height 8
type input "0968616043"
click at [121, 93] on input "Người nhận" at bounding box center [130, 93] width 52 height 6
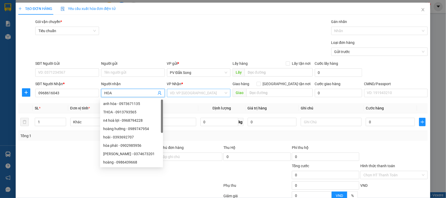
type input "HOA"
click at [195, 96] on input "search" at bounding box center [197, 93] width 54 height 8
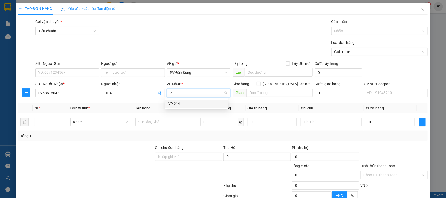
type input "214"
click at [192, 102] on div "VP 214" at bounding box center [196, 104] width 57 height 6
click at [199, 95] on span "VP 214" at bounding box center [198, 93] width 57 height 8
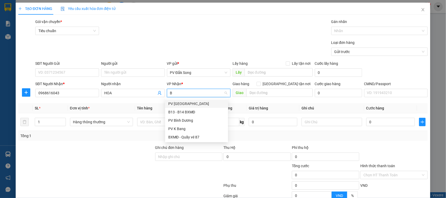
type input "BD"
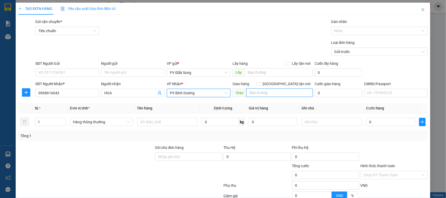
click at [276, 91] on input "text" at bounding box center [279, 93] width 66 height 8
type input "TTP LÁI THIÊU"
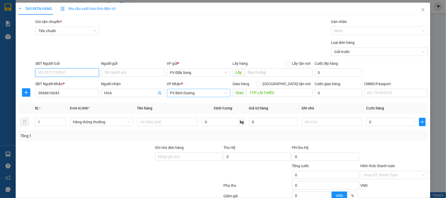
click at [64, 72] on input "SĐT Người Gửi" at bounding box center [67, 72] width 64 height 8
type input "0962222425"
click at [119, 71] on input "Người gửi" at bounding box center [133, 72] width 64 height 8
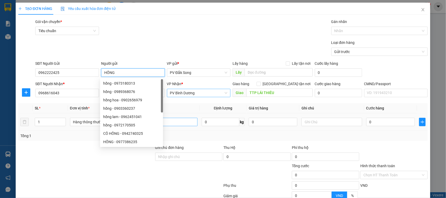
type input "HỒNG"
click at [184, 121] on input "text" at bounding box center [167, 122] width 60 height 8
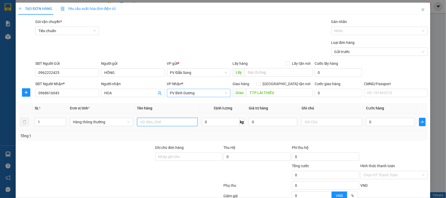
click at [184, 121] on input "text" at bounding box center [167, 122] width 60 height 8
type input "S"
type input "BƠ"
click at [316, 119] on input "text" at bounding box center [331, 122] width 60 height 8
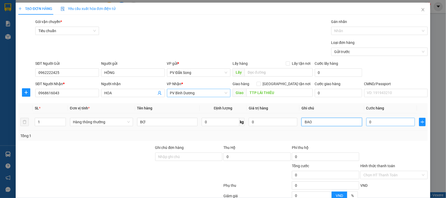
type input "BAO"
click at [372, 122] on input "0" at bounding box center [390, 122] width 49 height 8
type input "004"
type input "4"
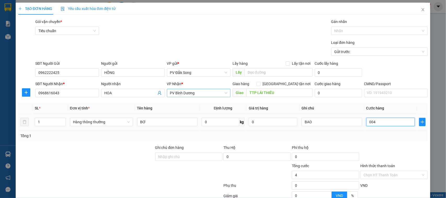
type input "0.040"
type input "40"
type input "00.400"
type input "400"
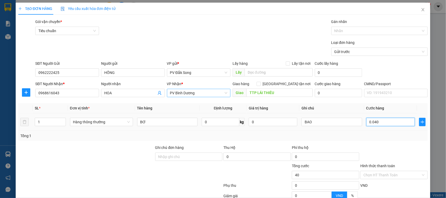
type input "400"
type input "0.004.000"
type input "4.000"
type input "000.040.000"
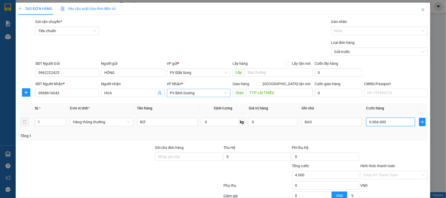
type input "40.000"
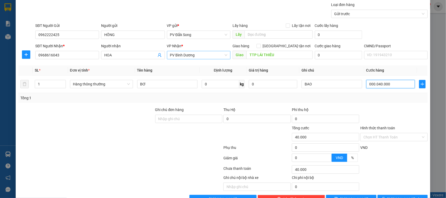
scroll to position [54, 0]
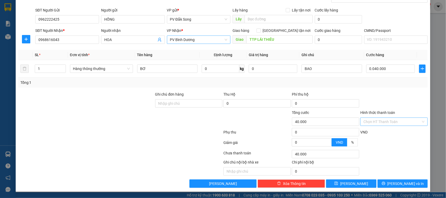
type input "40.000"
click at [399, 118] on input "Hình thức thanh toán" at bounding box center [391, 122] width 57 height 8
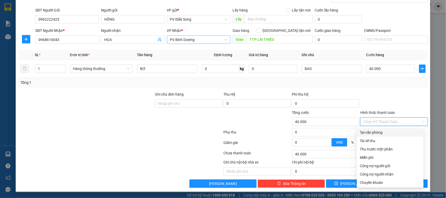
click at [392, 131] on div "Tại văn phòng" at bounding box center [390, 133] width 60 height 6
type input "0"
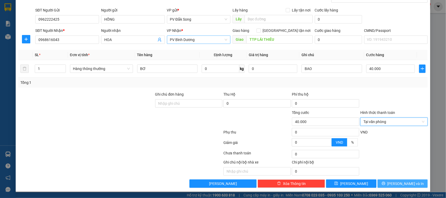
click at [385, 185] on icon "printer" at bounding box center [383, 183] width 3 height 3
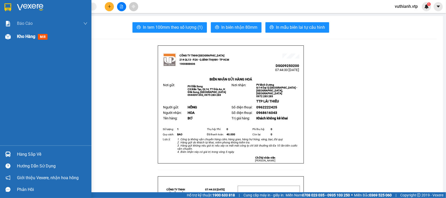
click at [12, 36] on div "Kho hàng mới" at bounding box center [45, 36] width 91 height 13
click at [37, 38] on div "Kho hàng mới" at bounding box center [33, 36] width 33 height 7
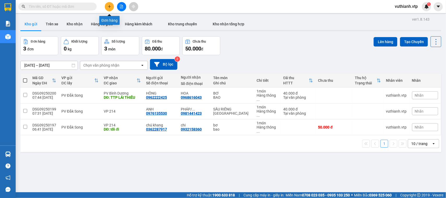
click at [109, 6] on icon "plus" at bounding box center [110, 7] width 4 height 4
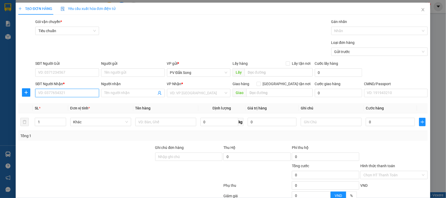
click at [74, 92] on input "SĐT Người Nhận *" at bounding box center [67, 93] width 64 height 8
type input "0764281562"
click at [142, 91] on input "Người nhận" at bounding box center [130, 93] width 52 height 6
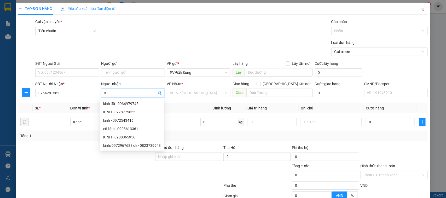
type input "K"
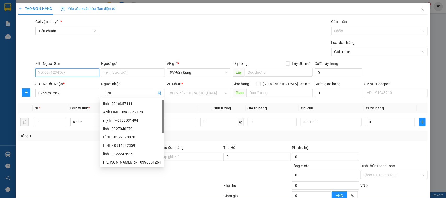
click at [61, 69] on input "SĐT Người Gửi" at bounding box center [67, 72] width 64 height 8
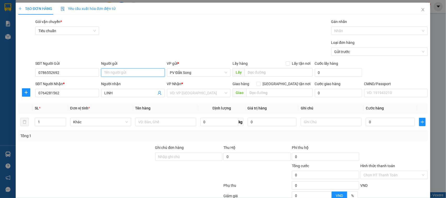
click at [126, 73] on input "Người gửi" at bounding box center [133, 72] width 64 height 8
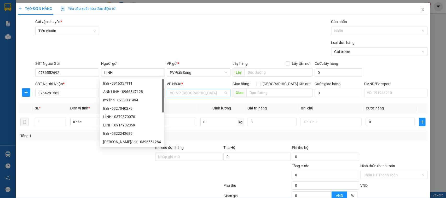
click at [188, 93] on input "search" at bounding box center [197, 93] width 54 height 8
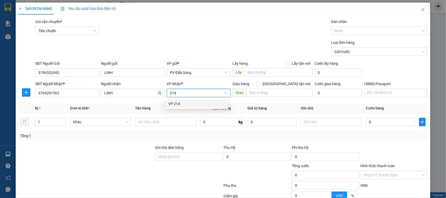
click at [189, 103] on div "VP 214" at bounding box center [196, 104] width 57 height 6
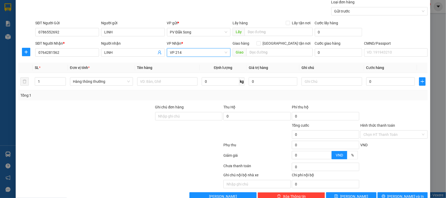
scroll to position [54, 0]
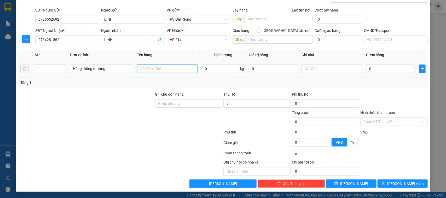
click at [178, 71] on input "text" at bounding box center [167, 69] width 60 height 8
click at [311, 70] on input "text" at bounding box center [331, 69] width 60 height 8
click at [379, 65] on input "0" at bounding box center [390, 69] width 49 height 8
click at [387, 121] on input "Hình thức thanh toán" at bounding box center [391, 122] width 57 height 8
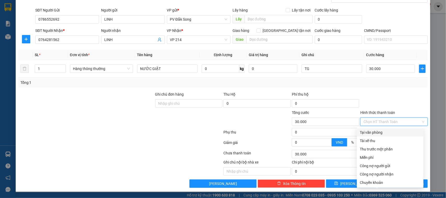
click at [388, 130] on div "Tại văn phòng" at bounding box center [390, 133] width 60 height 6
click at [379, 130] on div "Tại văn phòng" at bounding box center [390, 133] width 60 height 6
click at [367, 132] on div "Tại văn phòng" at bounding box center [390, 133] width 60 height 6
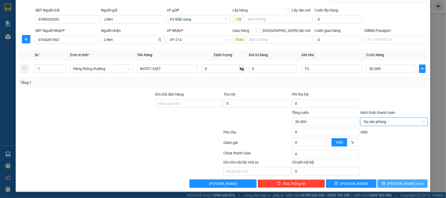
click at [385, 184] on icon "printer" at bounding box center [384, 184] width 4 height 4
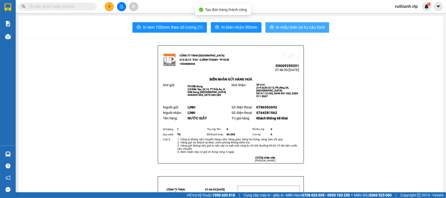
click at [296, 28] on span "In mẫu biên lai tự cấu hình" at bounding box center [300, 27] width 49 height 7
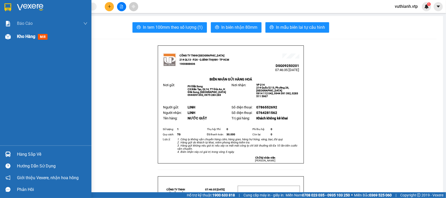
click at [7, 37] on img at bounding box center [7, 36] width 5 height 5
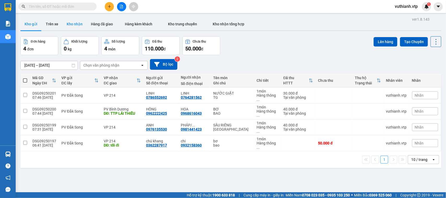
click at [74, 26] on button "Kho nhận" at bounding box center [74, 24] width 24 height 13
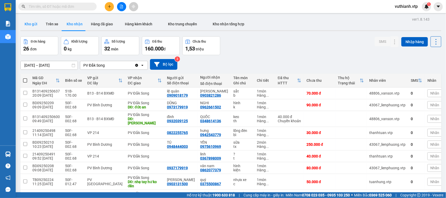
click at [35, 25] on button "Kho gửi" at bounding box center [30, 24] width 21 height 13
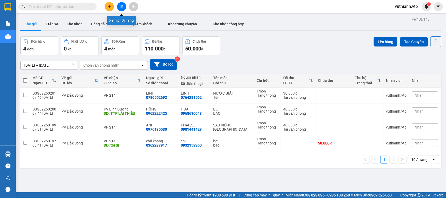
click at [120, 7] on icon "file-add" at bounding box center [121, 7] width 3 height 4
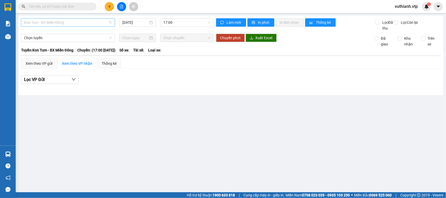
click at [87, 22] on span "Kon Tum - BX Miền Đông" at bounding box center [68, 23] width 88 height 8
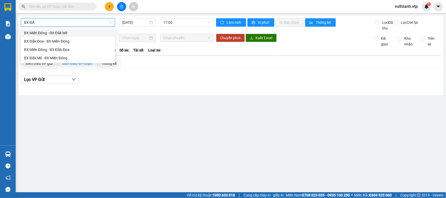
click at [47, 58] on div "BX Đắk Mil - BX Miền Đông" at bounding box center [68, 58] width 88 height 6
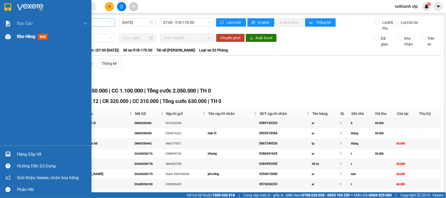
click at [13, 39] on div "Kho hàng mới" at bounding box center [45, 36] width 91 height 13
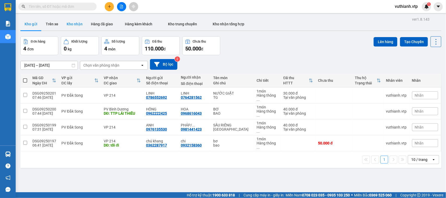
click at [75, 24] on button "Kho nhận" at bounding box center [74, 24] width 24 height 13
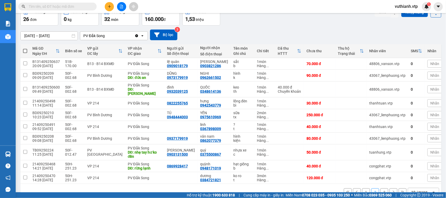
scroll to position [36, 0]
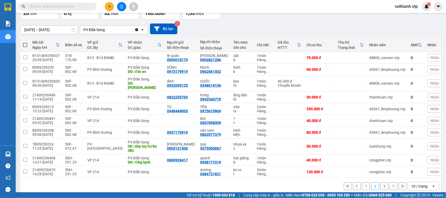
click at [380, 182] on button "3" at bounding box center [384, 186] width 8 height 8
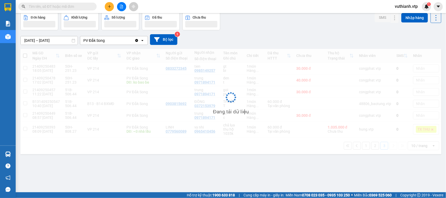
scroll to position [24, 0]
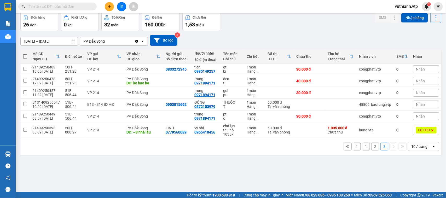
click at [364, 149] on button "1" at bounding box center [366, 147] width 8 height 8
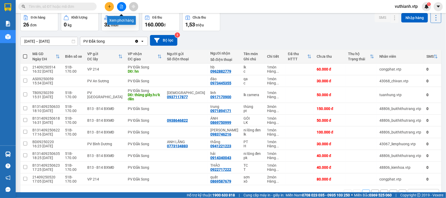
click at [122, 4] on button at bounding box center [121, 6] width 9 height 9
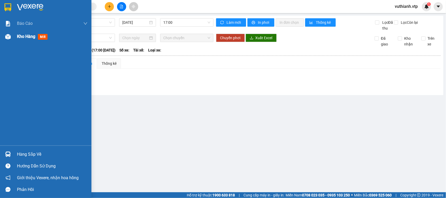
click at [10, 39] on div at bounding box center [7, 36] width 9 height 9
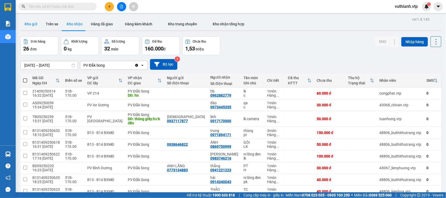
click at [29, 22] on button "Kho gửi" at bounding box center [30, 24] width 21 height 13
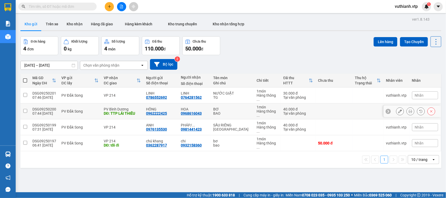
click at [408, 109] on icon at bounding box center [410, 111] width 4 height 4
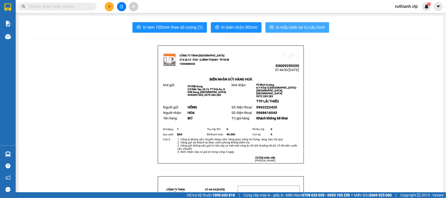
click at [309, 26] on span "In mẫu biên lai tự cấu hình" at bounding box center [300, 27] width 49 height 7
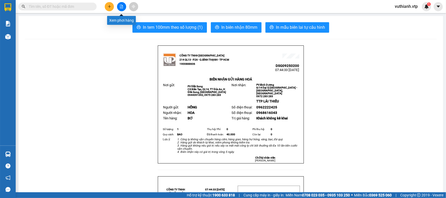
click at [120, 4] on button at bounding box center [121, 6] width 9 height 9
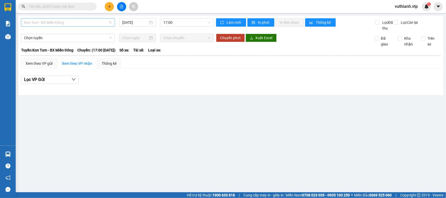
click at [102, 20] on span "Kon Tum - BX Miền Đông" at bounding box center [68, 23] width 88 height 8
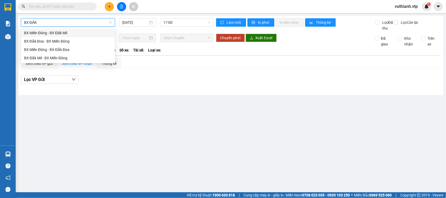
click at [81, 59] on div "BX Đắk Mil - BX Miền Đông" at bounding box center [68, 58] width 88 height 6
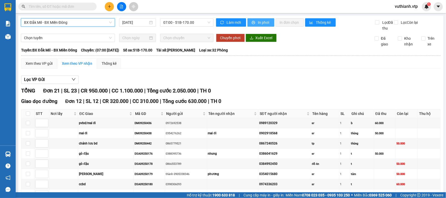
click at [258, 23] on span "In phơi" at bounding box center [264, 23] width 12 height 6
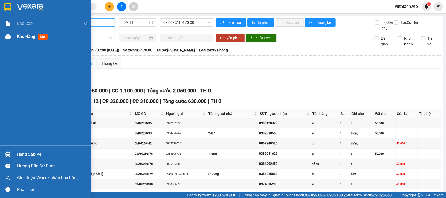
click at [14, 41] on div "Kho hàng mới" at bounding box center [45, 36] width 91 height 13
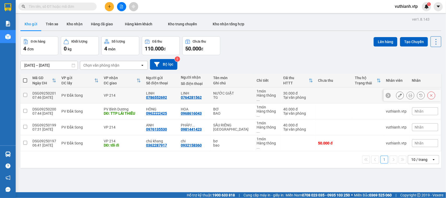
click at [24, 93] on input "checkbox" at bounding box center [25, 95] width 4 height 4
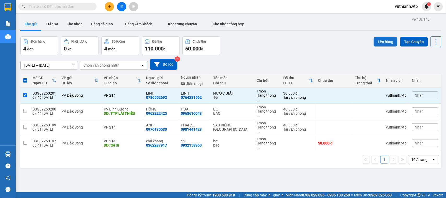
click at [376, 41] on button "Lên hàng" at bounding box center [385, 41] width 24 height 9
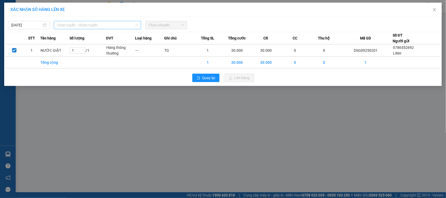
click at [127, 24] on span "Chọn tuyến - nhóm tuyến" at bounding box center [97, 25] width 81 height 8
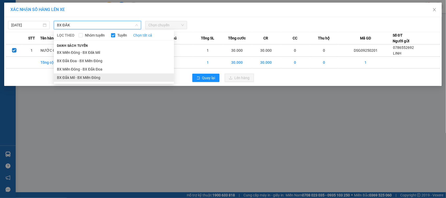
click at [103, 79] on li "BX Đắk Mil - BX Miền Đông" at bounding box center [114, 77] width 120 height 8
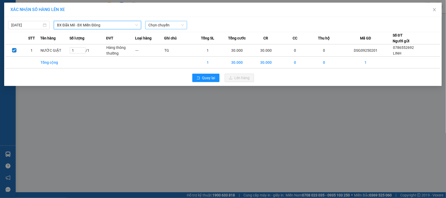
click at [169, 26] on span "Chọn chuyến" at bounding box center [165, 25] width 35 height 8
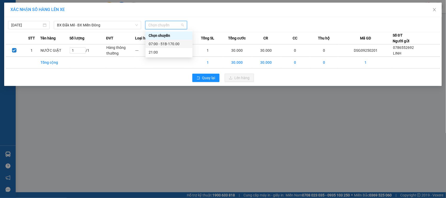
click at [167, 43] on div "07:00 - 51B-170.00" at bounding box center [169, 44] width 41 height 6
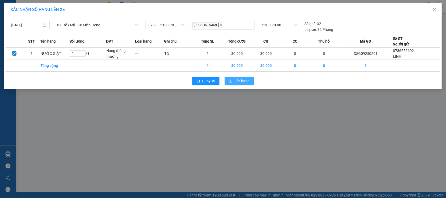
click at [235, 81] on span "Lên hàng" at bounding box center [242, 81] width 15 height 6
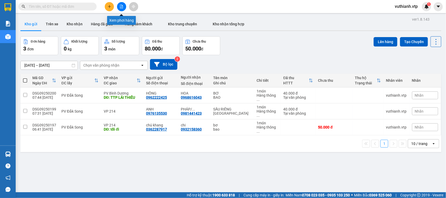
click at [120, 8] on icon "file-add" at bounding box center [122, 7] width 4 height 4
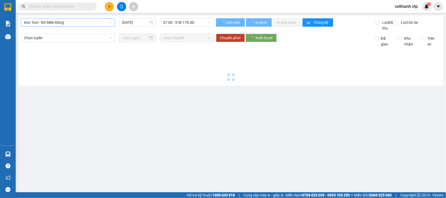
click at [95, 23] on span "Kon Tum - BX Miền Đông" at bounding box center [68, 23] width 88 height 8
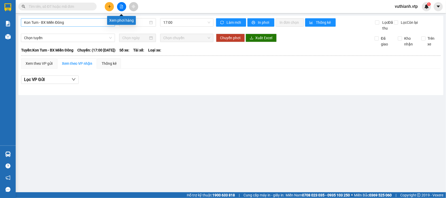
click at [120, 5] on icon "file-add" at bounding box center [122, 7] width 4 height 4
click at [100, 24] on span "Kon Tum - BX Miền Đông" at bounding box center [68, 23] width 88 height 8
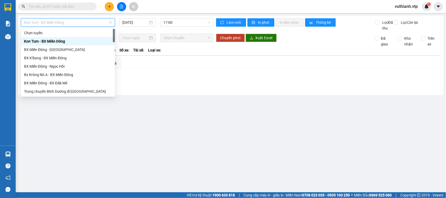
click at [235, 102] on main "Kon Tum - BX Miền Đông [DATE] 17:00 Làm mới In phơi In đơn chọn Thống kê Lọc Đã…" at bounding box center [223, 96] width 446 height 192
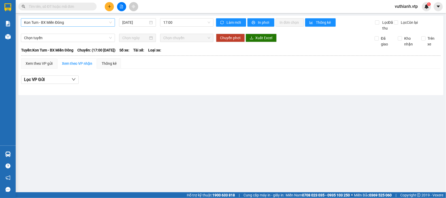
click at [99, 21] on span "Kon Tum - BX Miền Đông" at bounding box center [68, 23] width 88 height 8
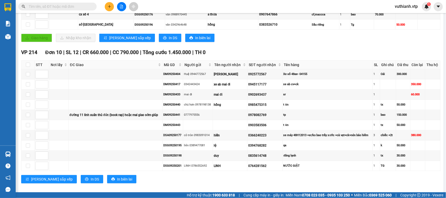
scroll to position [211, 0]
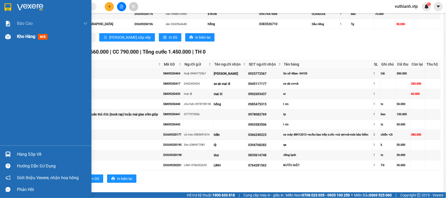
click at [12, 37] on div at bounding box center [7, 36] width 9 height 9
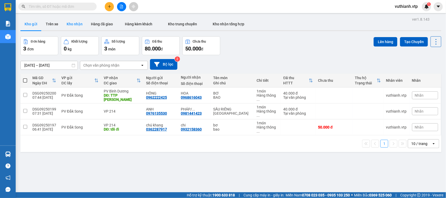
click at [73, 29] on button "Kho nhận" at bounding box center [74, 24] width 24 height 13
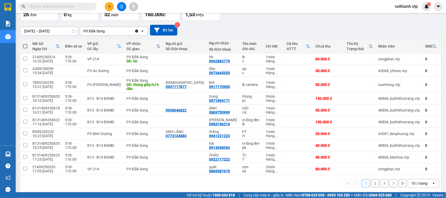
scroll to position [50, 0]
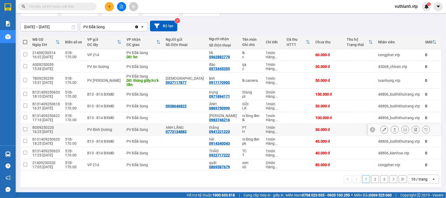
click at [382, 128] on icon at bounding box center [384, 130] width 4 height 4
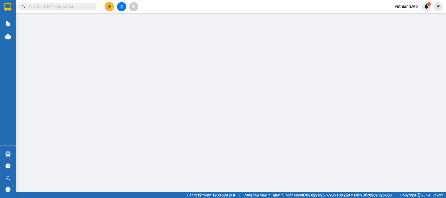
type input "0773134883"
type input "ANH LÃNG"
type input "0941221223"
type input "thắng"
type input "30.000"
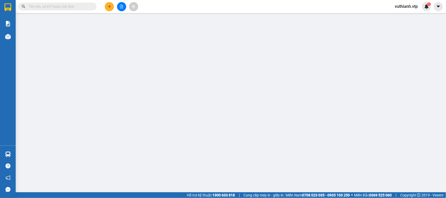
type input "30.000"
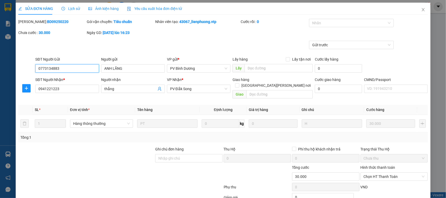
type input "1.500"
click at [418, 13] on span "Close" at bounding box center [423, 10] width 15 height 15
click at [419, 9] on span "vuthianh.vtp" at bounding box center [405, 6] width 31 height 7
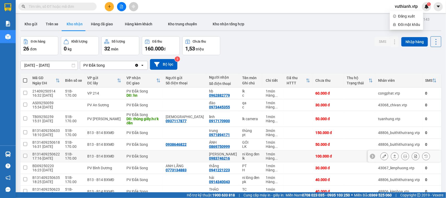
scroll to position [50, 0]
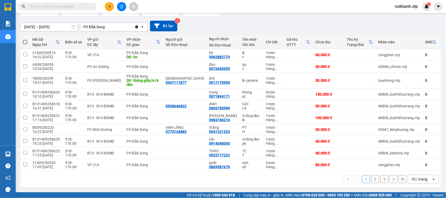
click at [327, 6] on div "Kết quả tìm kiếm ( 29 ) Bộ lọc Mã ĐH Trạng thái Món hàng Thu hộ Tổng cước Chưa …" at bounding box center [223, 6] width 446 height 13
click at [382, 139] on icon at bounding box center [384, 141] width 4 height 4
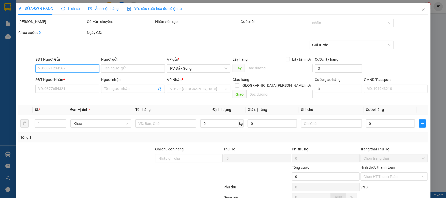
type input "2.000"
type input "0914340043"
type input "hải"
type input "40.000"
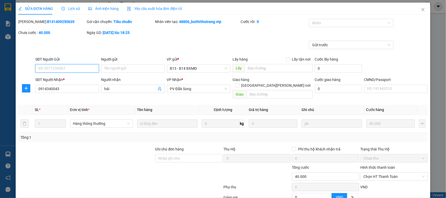
scroll to position [50, 0]
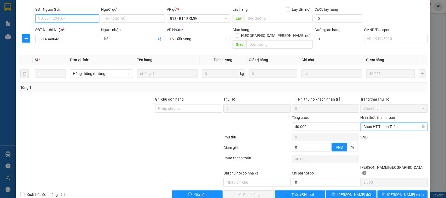
click at [379, 123] on span "Chọn HT Thanh Toán" at bounding box center [393, 127] width 61 height 8
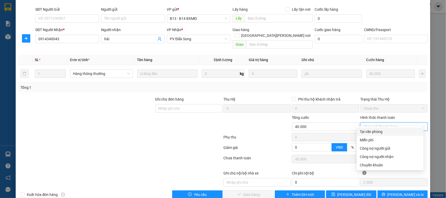
click at [379, 132] on div "Tại văn phòng" at bounding box center [390, 132] width 60 height 6
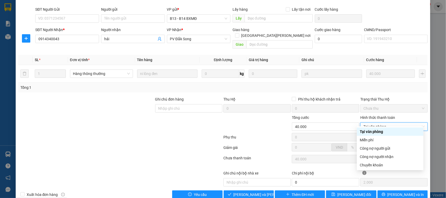
type input "0"
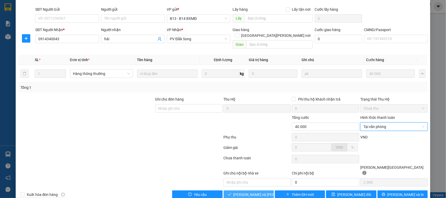
click at [264, 190] on button "[PERSON_NAME] và Giao hàng" at bounding box center [249, 194] width 50 height 8
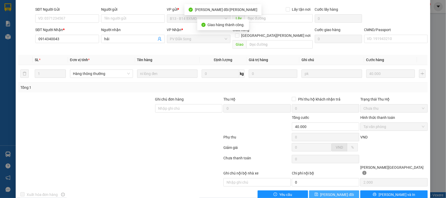
click at [344, 190] on button "[PERSON_NAME] thay đổi" at bounding box center [334, 194] width 50 height 8
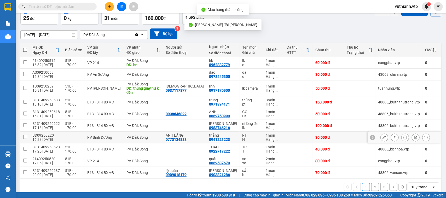
scroll to position [45, 0]
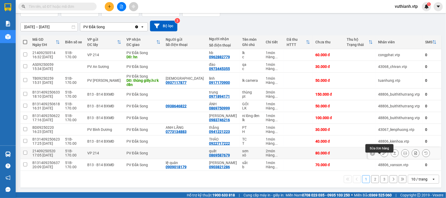
click at [382, 151] on icon at bounding box center [384, 153] width 4 height 4
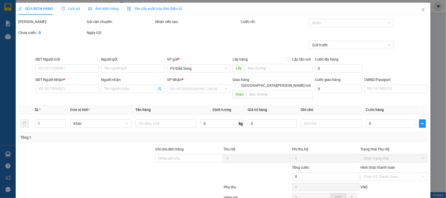
type input "0869587679"
type input "quất"
type input "80.000"
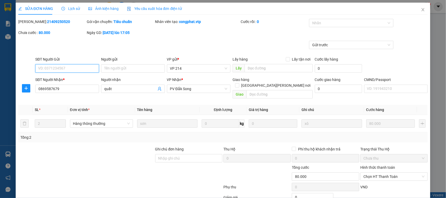
type input "4.000"
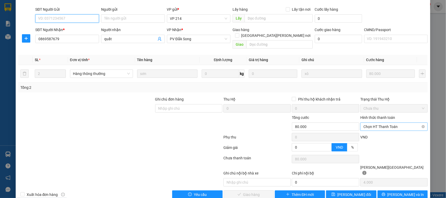
click at [389, 123] on span "Chọn HT Thanh Toán" at bounding box center [393, 127] width 61 height 8
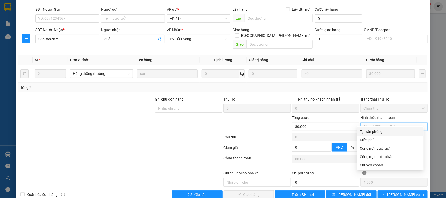
click at [386, 130] on div "Tại văn phòng" at bounding box center [390, 132] width 60 height 6
type input "0"
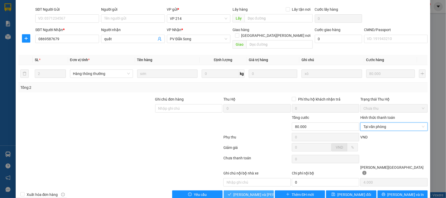
click at [250, 192] on span "[PERSON_NAME] và Giao hàng" at bounding box center [269, 195] width 71 height 6
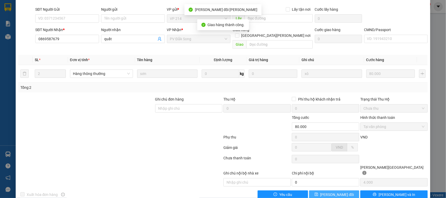
click at [341, 192] on span "[PERSON_NAME] thay đổi" at bounding box center [337, 195] width 34 height 6
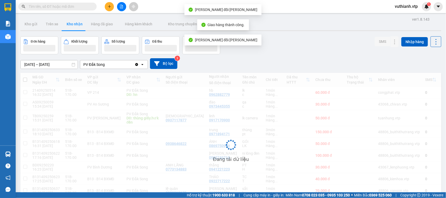
scroll to position [45, 0]
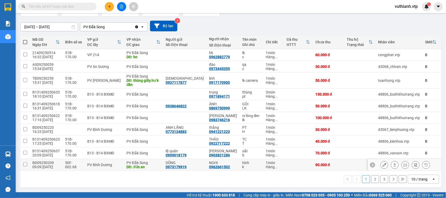
click at [382, 164] on icon at bounding box center [384, 165] width 4 height 4
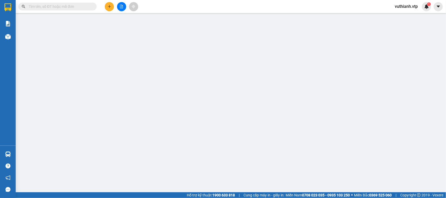
type input "0973179919"
type input "DŨNG"
type input "0962661502"
type input "NGHI"
type input "đức an"
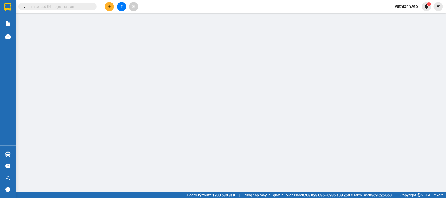
type input "90.000"
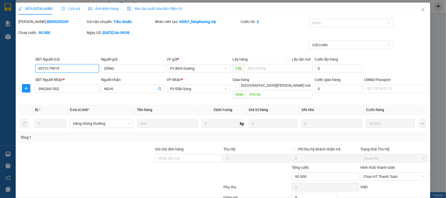
type input "4.500"
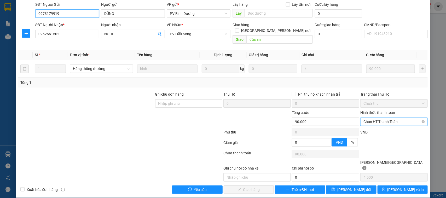
scroll to position [50, 0]
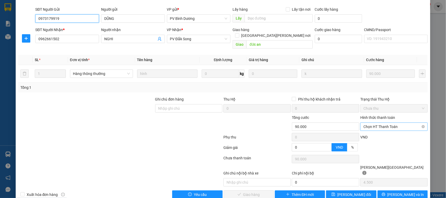
click at [384, 123] on span "Chọn HT Thanh Toán" at bounding box center [393, 127] width 61 height 8
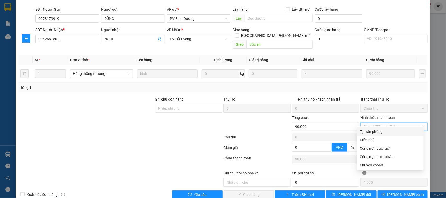
click at [384, 129] on div "Tại văn phòng" at bounding box center [390, 132] width 60 height 6
type input "0"
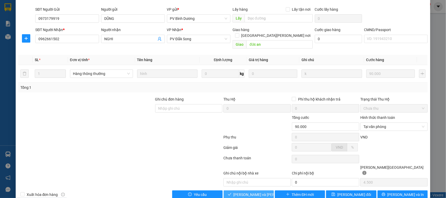
click at [254, 192] on span "[PERSON_NAME] và Giao hàng" at bounding box center [269, 195] width 71 height 6
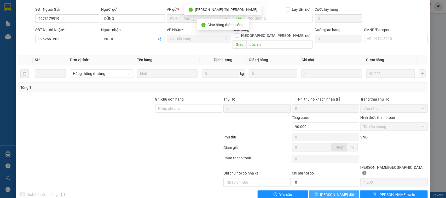
click at [345, 190] on button "[PERSON_NAME] thay đổi" at bounding box center [334, 194] width 50 height 8
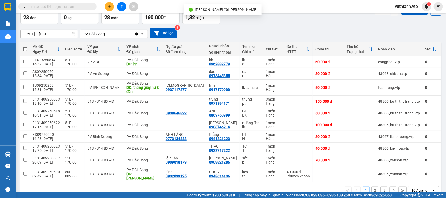
scroll to position [45, 0]
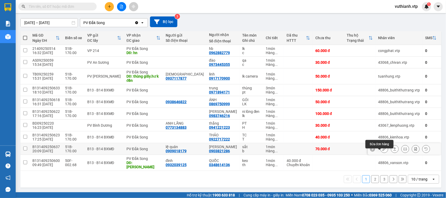
click at [382, 150] on icon at bounding box center [384, 149] width 4 height 4
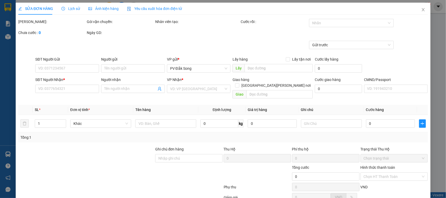
type input "0909018179"
type input "lệ quân"
type input "0903821286"
type input "[PERSON_NAME]"
type input "70.000"
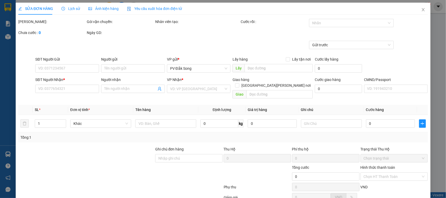
type input "70.000"
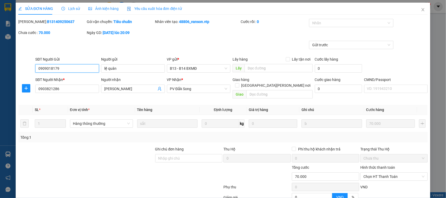
type input "3.500"
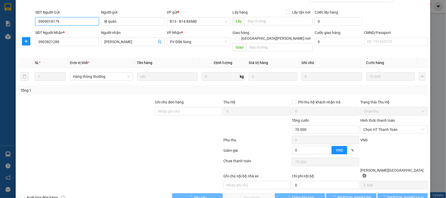
scroll to position [50, 0]
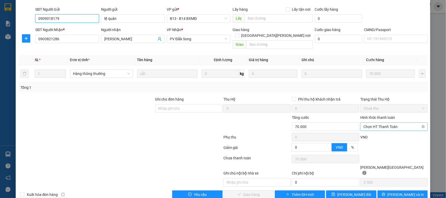
click at [379, 123] on span "Chọn HT Thanh Toán" at bounding box center [393, 127] width 61 height 8
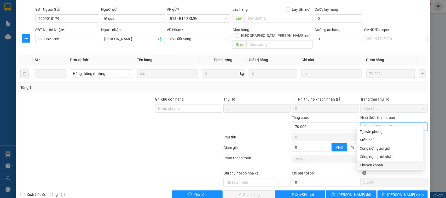
click at [378, 165] on div "Chuyển khoản" at bounding box center [390, 165] width 60 height 6
type input "0"
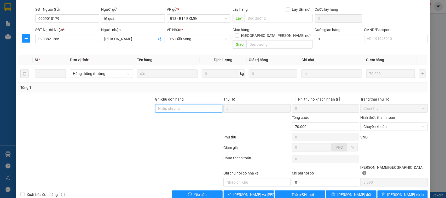
click at [194, 105] on input "Ghi chú đơn hàng" at bounding box center [188, 108] width 67 height 8
click at [186, 104] on input "70K TK6868 7H32P14/9/25" at bounding box center [188, 108] width 67 height 8
type input "70K TK6868 7H32P 14/9/25"
click at [254, 192] on span "[PERSON_NAME] và Giao hàng" at bounding box center [269, 195] width 71 height 6
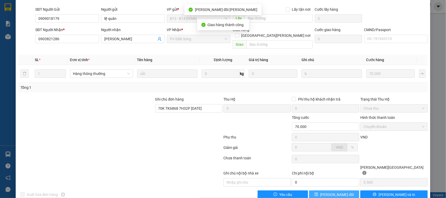
click at [329, 192] on span "[PERSON_NAME] thay đổi" at bounding box center [337, 195] width 34 height 6
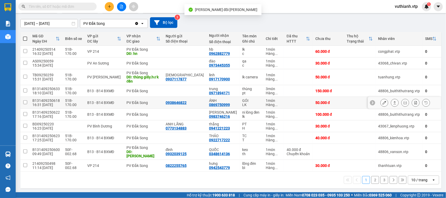
scroll to position [45, 0]
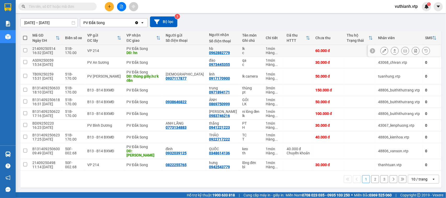
click at [382, 49] on icon at bounding box center [384, 51] width 4 height 4
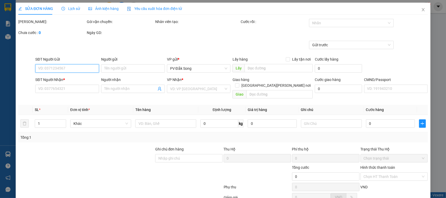
type input "3.000"
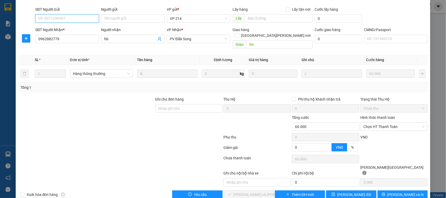
type input "0962882779"
type input "hb"
type input "hn"
type input "60.000"
click at [382, 123] on span "Chọn HT Thanh Toán" at bounding box center [393, 127] width 61 height 8
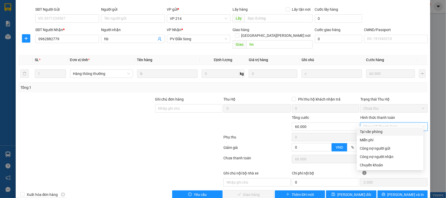
click at [383, 130] on div "Tại văn phòng" at bounding box center [390, 132] width 60 height 6
type input "0"
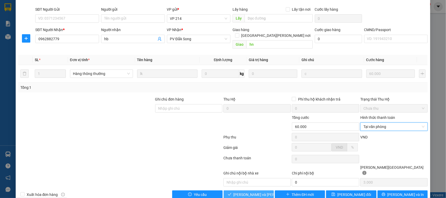
click at [258, 192] on span "[PERSON_NAME] và Giao hàng" at bounding box center [269, 195] width 71 height 6
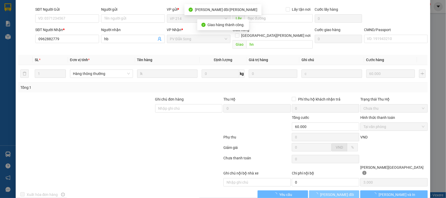
click at [346, 190] on button "[PERSON_NAME] thay đổi" at bounding box center [334, 194] width 50 height 8
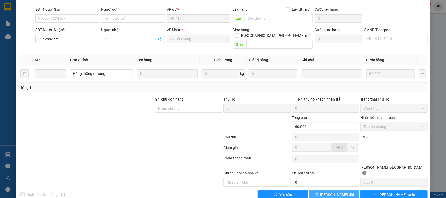
click at [330, 192] on span "[PERSON_NAME] thay đổi" at bounding box center [337, 195] width 34 height 6
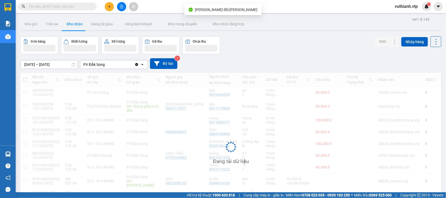
scroll to position [45, 0]
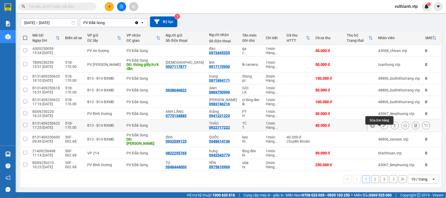
click at [382, 127] on icon at bounding box center [384, 126] width 4 height 4
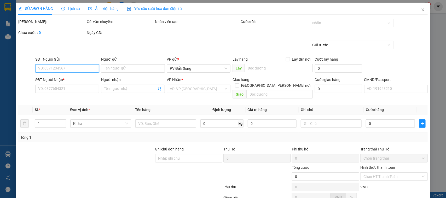
type input "0922717222"
type input "THẢO"
type input "40.000"
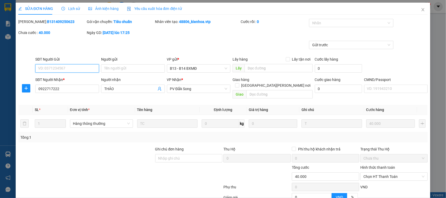
type input "2.000"
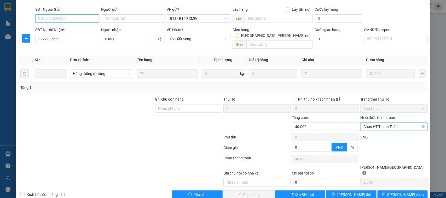
click at [380, 123] on span "Chọn HT Thanh Toán" at bounding box center [393, 127] width 61 height 8
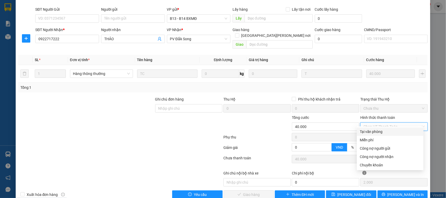
click at [378, 131] on div "Tại văn phòng" at bounding box center [390, 132] width 60 height 6
type input "0"
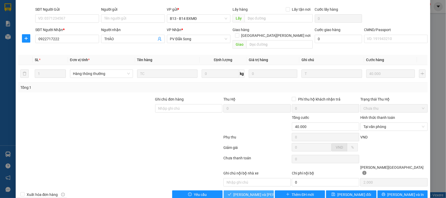
click at [250, 192] on span "[PERSON_NAME] và Giao hàng" at bounding box center [269, 195] width 71 height 6
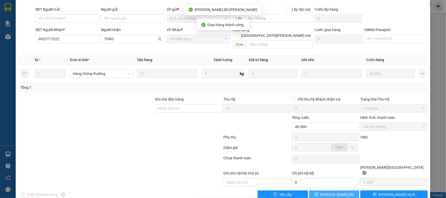
click at [313, 190] on button "[PERSON_NAME] thay đổi" at bounding box center [334, 194] width 50 height 8
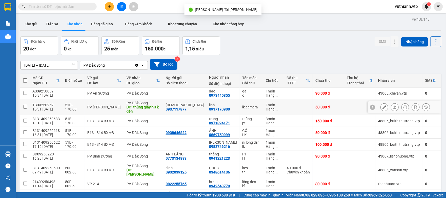
scroll to position [45, 0]
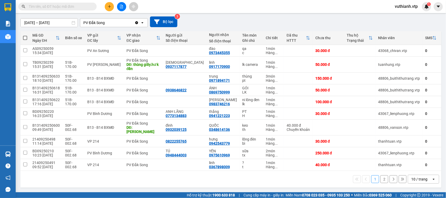
click at [380, 179] on button "2" at bounding box center [384, 179] width 8 height 8
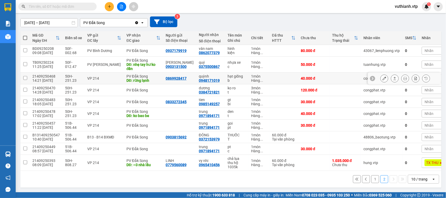
click at [381, 75] on button at bounding box center [384, 78] width 7 height 9
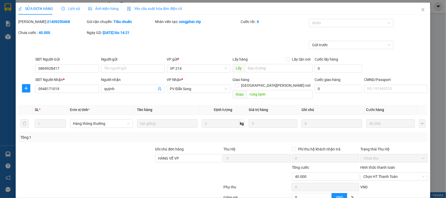
type input "0869928417"
type input "0948171019"
type input "quỳnh"
type input "rừng lạnh"
type input "HÀNG VỀ VP"
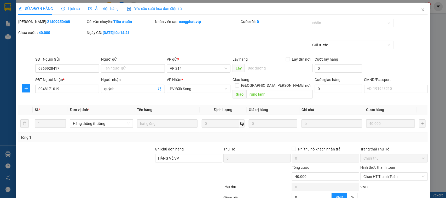
type input "40.000"
type input "2.000"
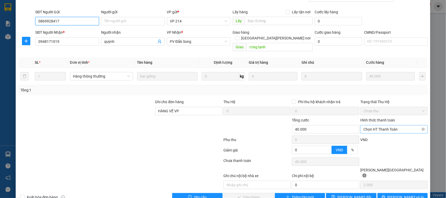
click at [375, 125] on span "Chọn HT Thanh Toán" at bounding box center [393, 129] width 61 height 8
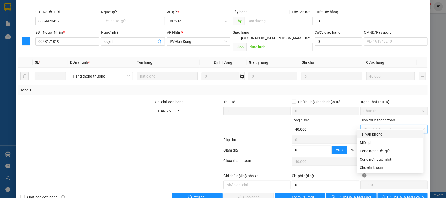
click at [373, 134] on div "Tại văn phòng" at bounding box center [390, 134] width 60 height 6
type input "0"
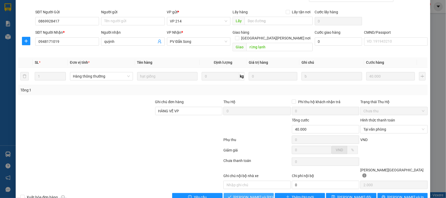
click at [236, 193] on button "[PERSON_NAME] và Giao hàng" at bounding box center [249, 197] width 50 height 8
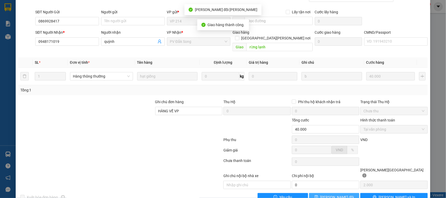
click at [342, 193] on button "[PERSON_NAME] thay đổi" at bounding box center [334, 197] width 50 height 8
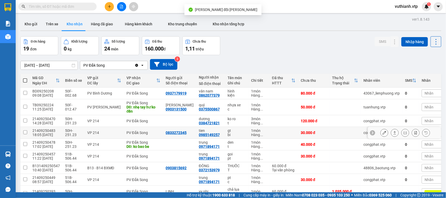
scroll to position [33, 0]
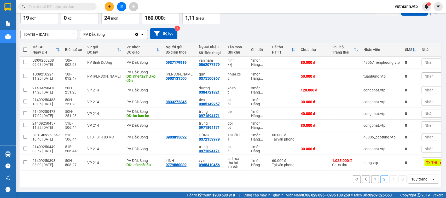
click at [371, 178] on button "1" at bounding box center [375, 179] width 8 height 8
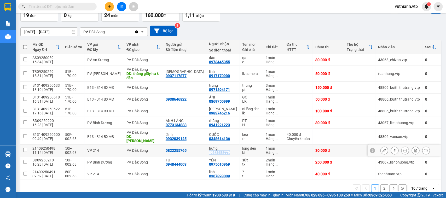
drag, startPoint x: 213, startPoint y: 153, endPoint x: 190, endPoint y: 152, distance: 23.5
click at [206, 152] on td "hưng 0942543779" at bounding box center [222, 151] width 33 height 12
checkbox input "true"
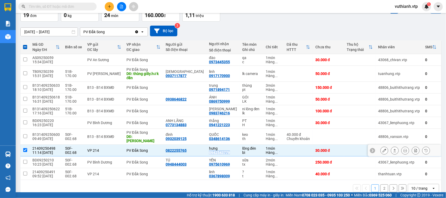
copy div "0942543779"
click at [76, 4] on input "text" at bounding box center [60, 7] width 62 height 6
paste input "0942543779"
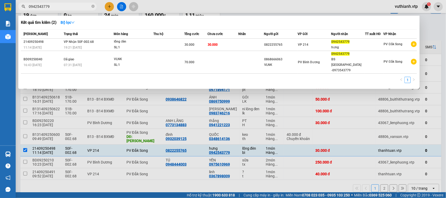
type input "0942543779"
click at [161, 114] on div at bounding box center [223, 99] width 446 height 198
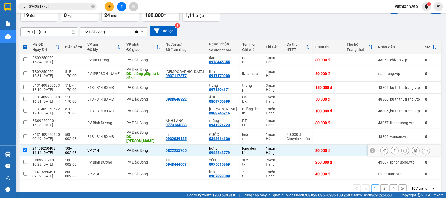
click at [24, 149] on input "checkbox" at bounding box center [25, 150] width 4 height 4
checkbox input "false"
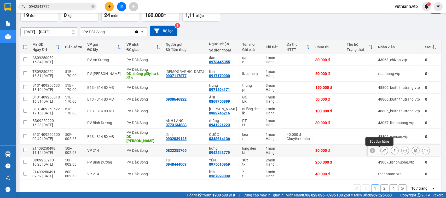
click at [382, 150] on button at bounding box center [384, 150] width 7 height 9
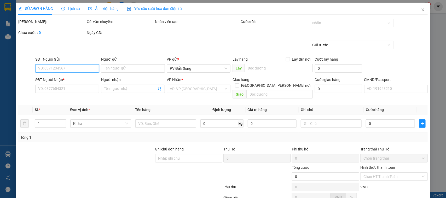
type input "1.500"
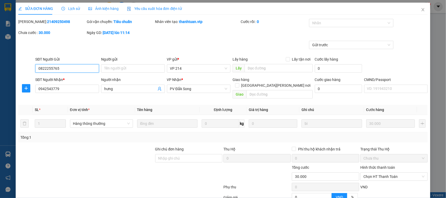
type input "0822255765"
type input "0942543779"
type input "hưng"
type input "30.000"
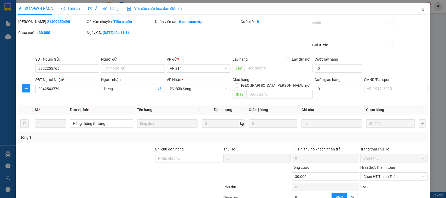
click at [421, 11] on icon "close" at bounding box center [423, 10] width 4 height 4
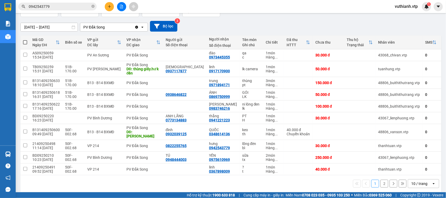
scroll to position [45, 0]
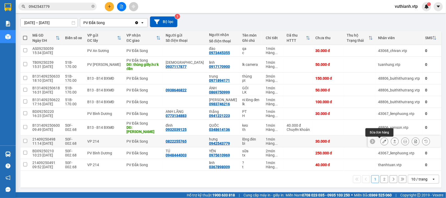
click at [382, 140] on icon at bounding box center [384, 141] width 4 height 4
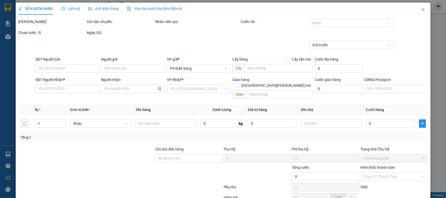
type input "1.500"
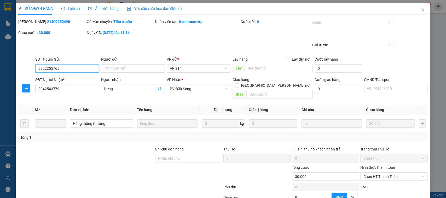
type input "0822255765"
type input "0942543779"
type input "hưng"
type input "30.000"
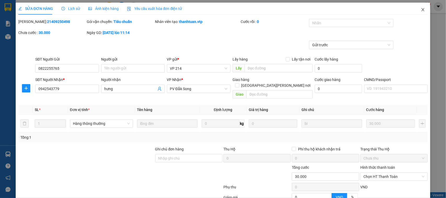
click at [421, 9] on icon "close" at bounding box center [423, 10] width 4 height 4
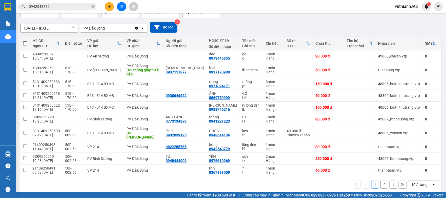
scroll to position [39, 0]
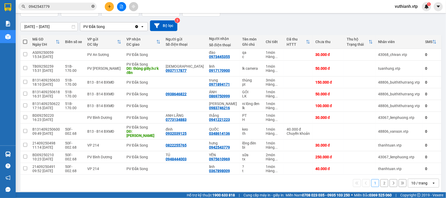
click at [93, 7] on icon "close-circle" at bounding box center [92, 6] width 3 height 3
click at [84, 8] on input "text" at bounding box center [60, 7] width 62 height 6
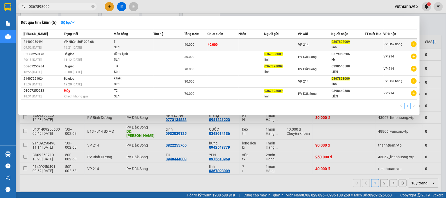
type input "0367898009"
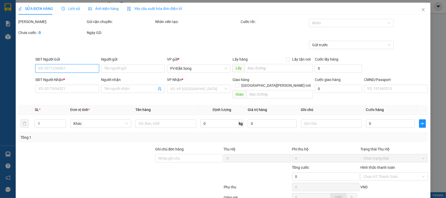
type input "2.000"
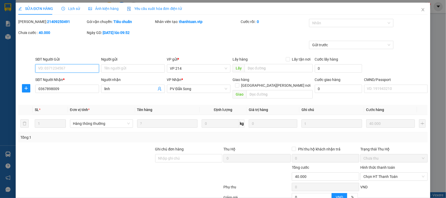
type input "0367898009"
type input "linh"
type input "40.000"
click at [419, 13] on span "Close" at bounding box center [423, 10] width 15 height 15
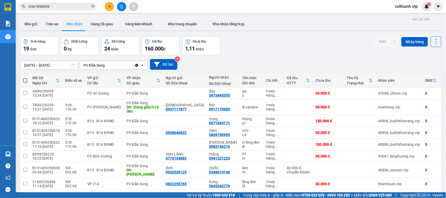
click at [66, 7] on input "0367898009" at bounding box center [60, 7] width 62 height 6
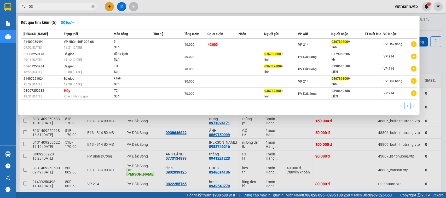
type input "0"
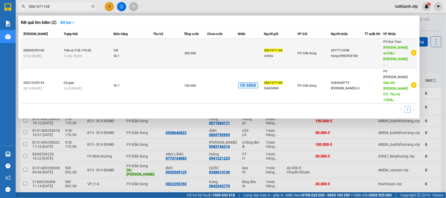
type input "0867471168"
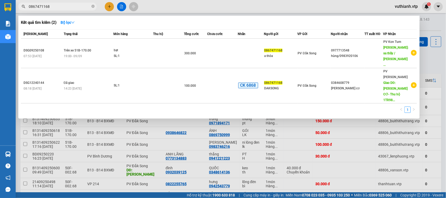
click at [208, 45] on td at bounding box center [222, 54] width 31 height 30
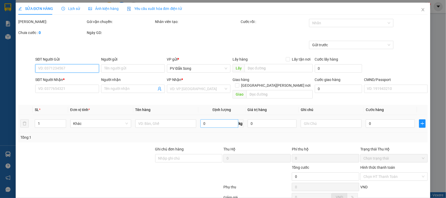
type input "15.000"
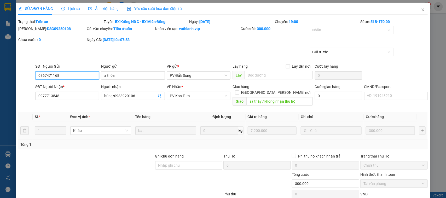
type input "0867471168"
type input "a thỏa"
type input "0977713548"
type input "hùng/0983920106"
type input "sa thầy / không nhận thu hộ"
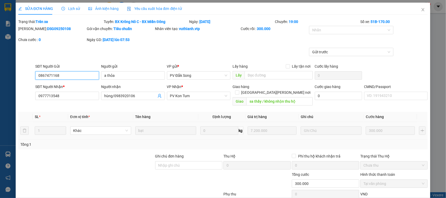
type input "300.000"
drag, startPoint x: 421, startPoint y: 9, endPoint x: 417, endPoint y: 11, distance: 4.3
click at [421, 8] on span "Close" at bounding box center [423, 10] width 15 height 15
click at [417, 11] on div "Kết quả tìm kiếm ( 2 ) Bộ lọc Mã ĐH Trạng thái Món hàng Thu hộ Tổng cước Chưa c…" at bounding box center [223, 6] width 446 height 13
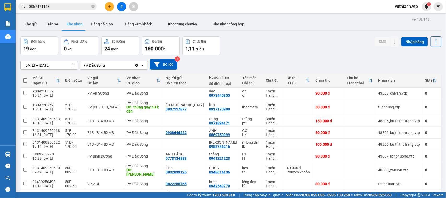
click at [268, 52] on div "Đơn hàng 19 đơn Khối lượng 0 kg Số lượng 24 món Đã thu 160.000 đ Chưa thu 1,11 …" at bounding box center [230, 45] width 421 height 19
click at [216, 156] on div "thắng" at bounding box center [223, 154] width 28 height 4
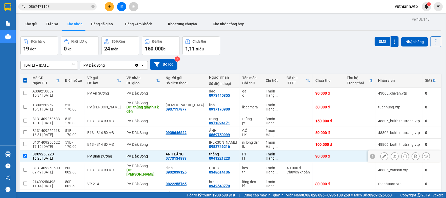
click at [216, 156] on div "thắng" at bounding box center [223, 154] width 28 height 4
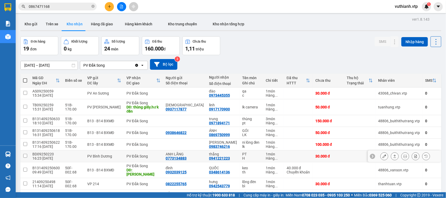
click at [242, 156] on div "PT" at bounding box center [251, 154] width 18 height 4
checkbox input "true"
